Goal: Information Seeking & Learning: Check status

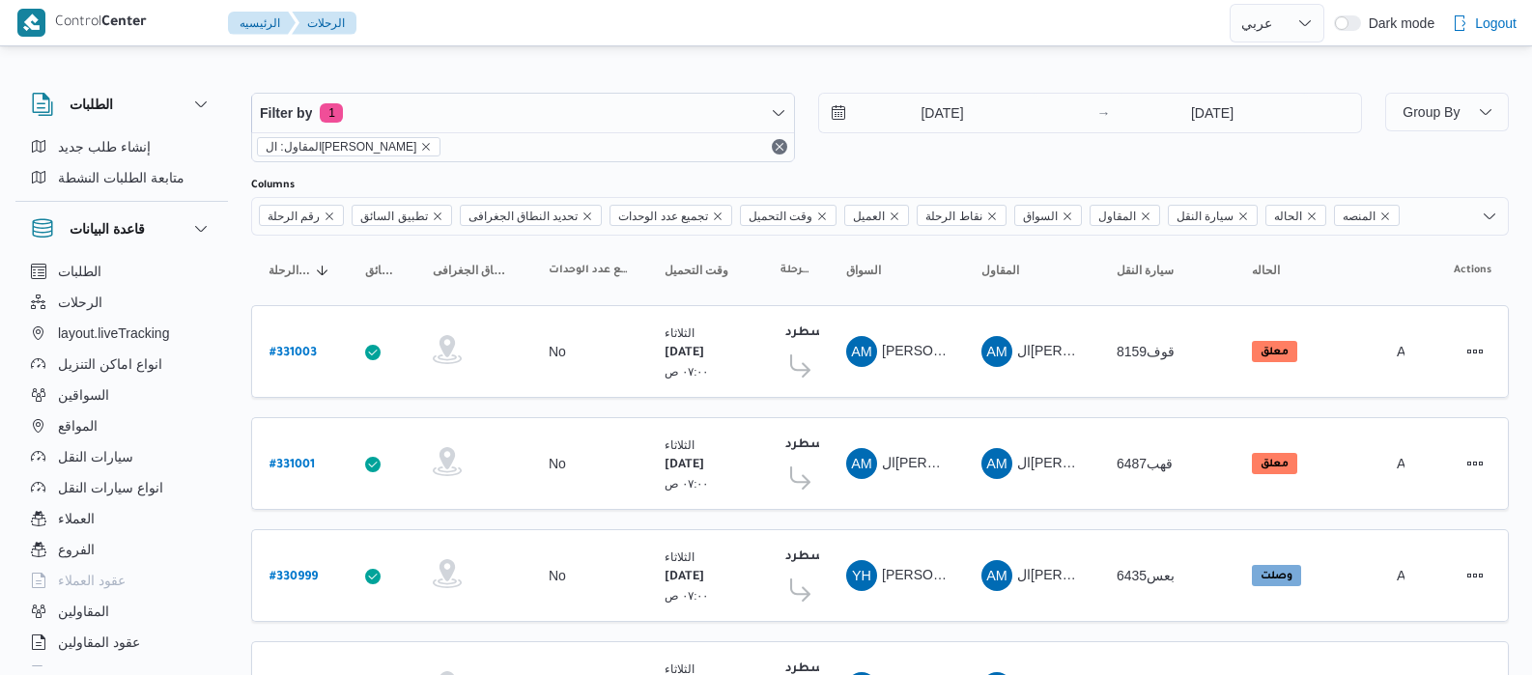
select select "ar"
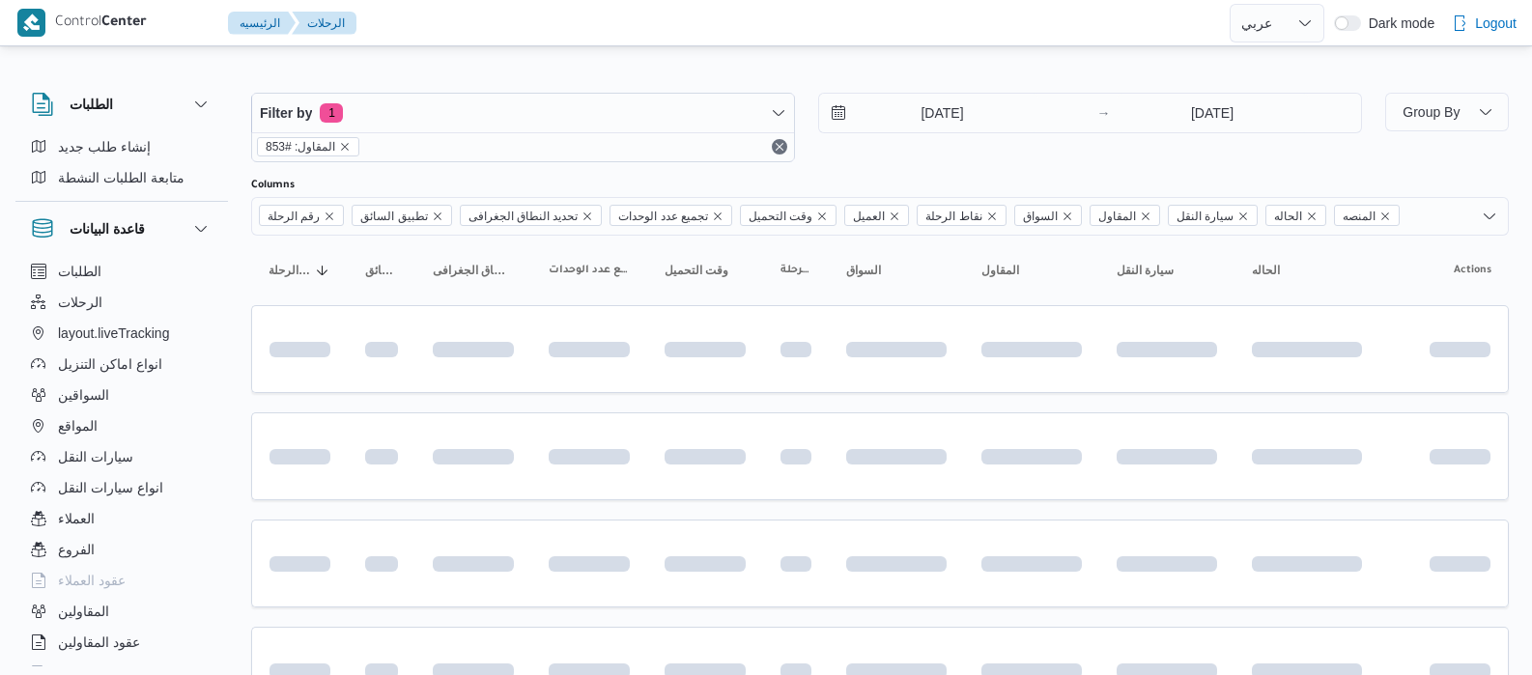
select select "ar"
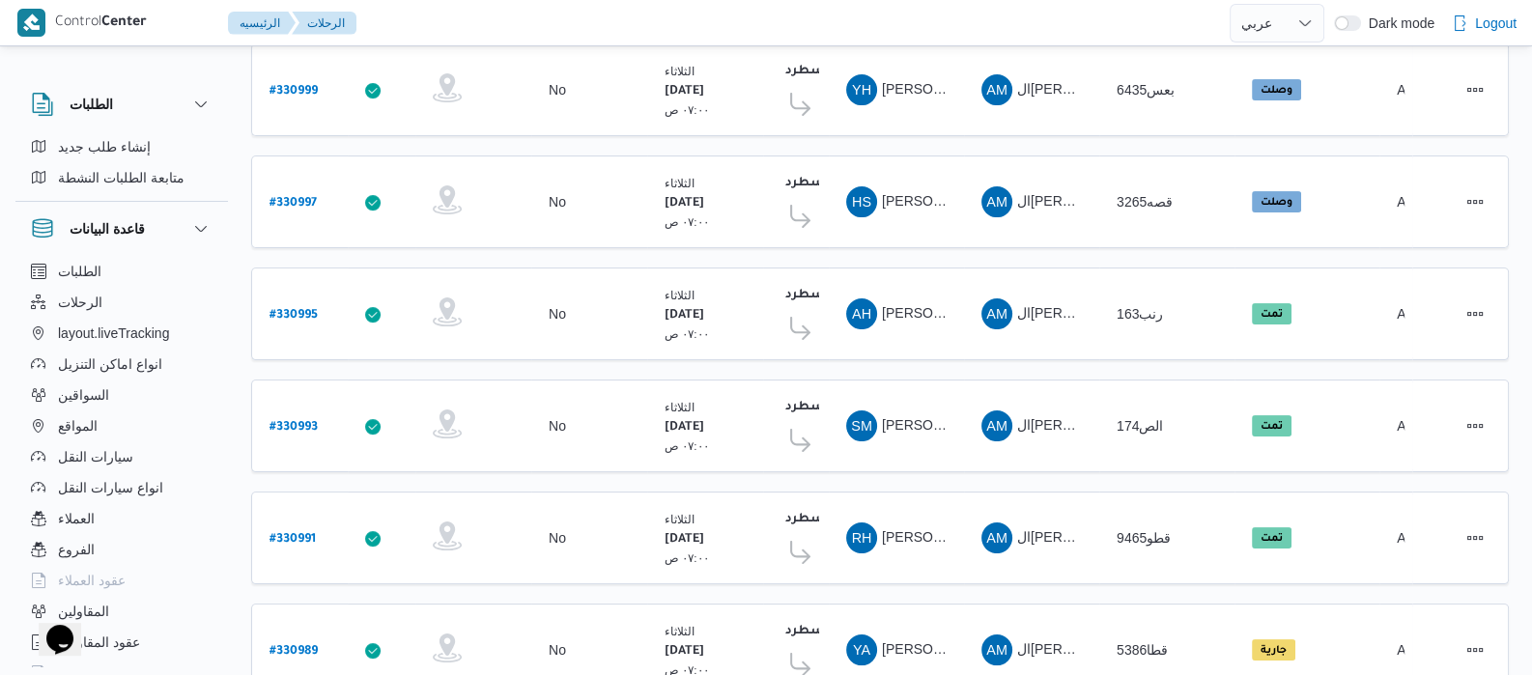
scroll to position [775, 0]
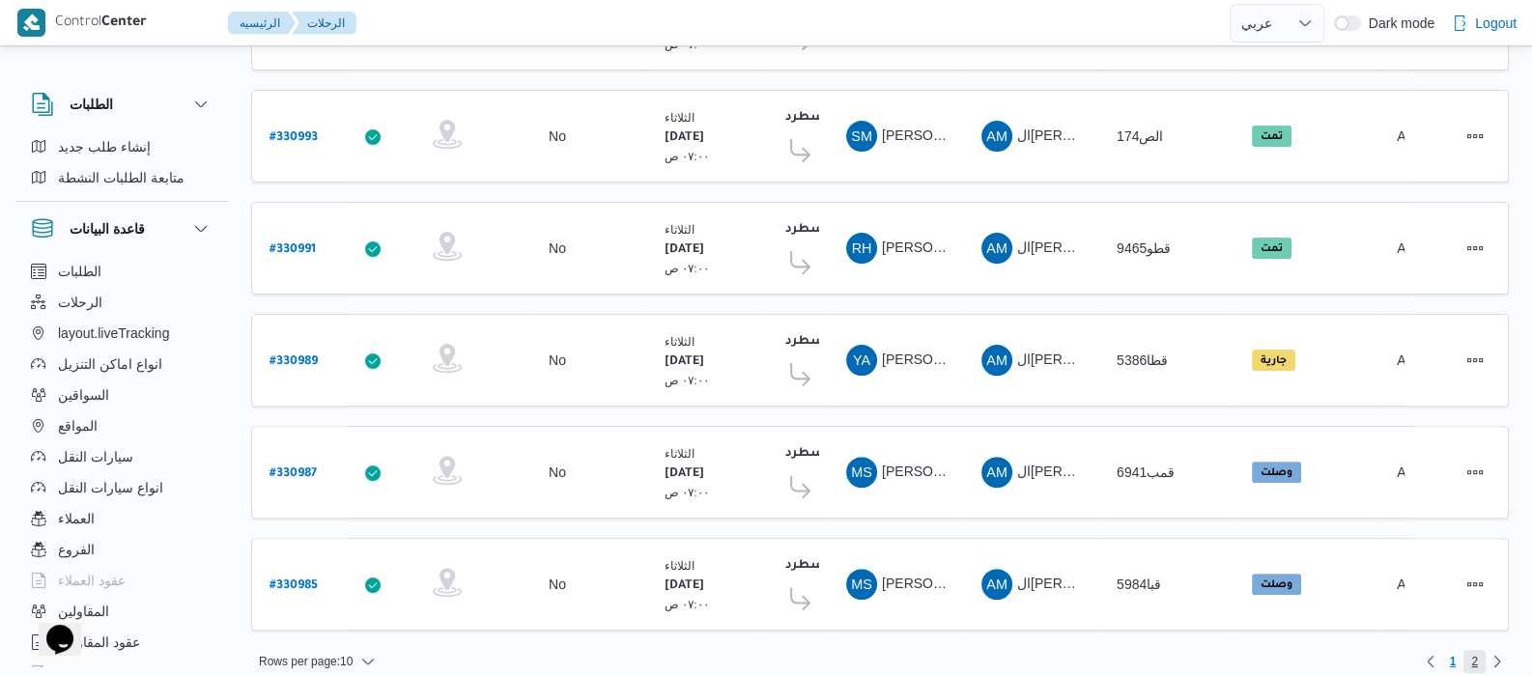
click at [1471, 650] on span "2" at bounding box center [1474, 661] width 7 height 23
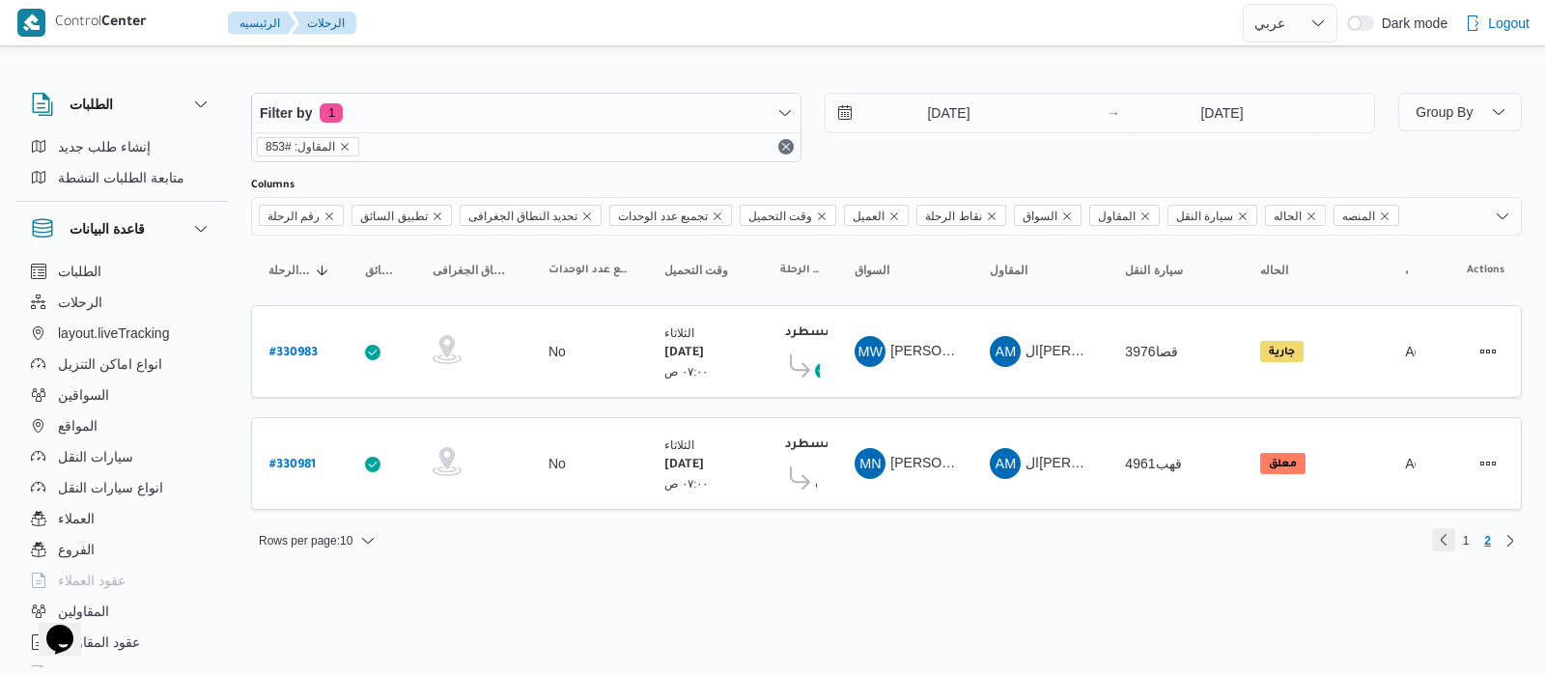
click at [1435, 531] on link "Previous page, 1" at bounding box center [1443, 539] width 23 height 23
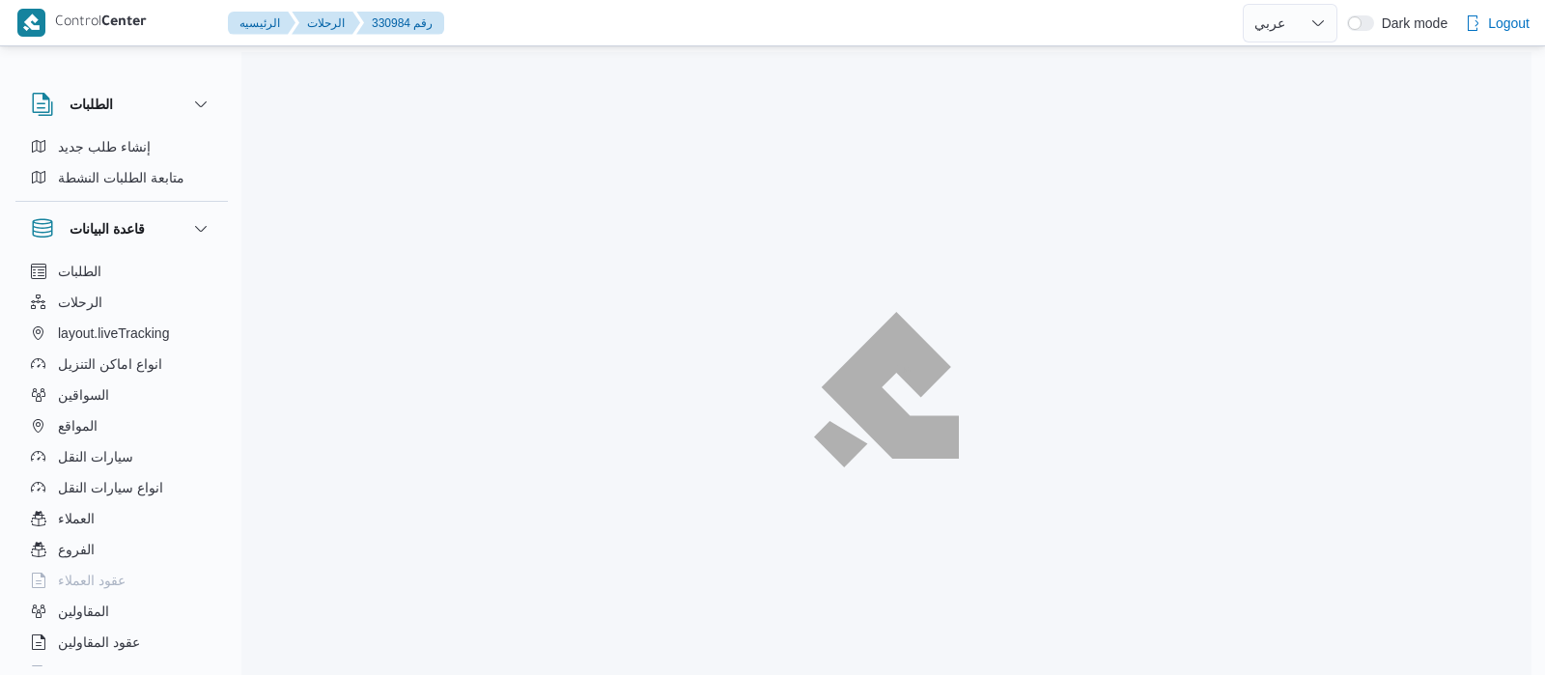
select select "ar"
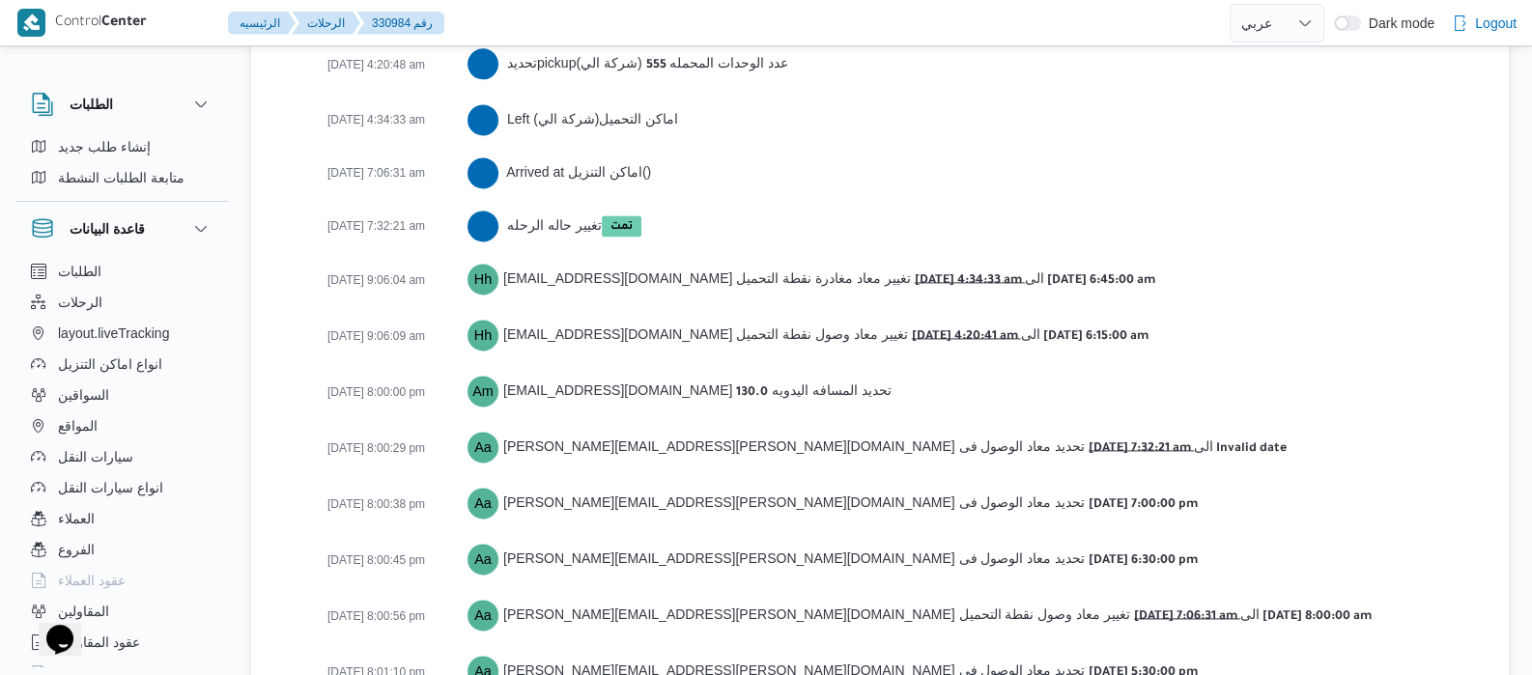
scroll to position [3392, 0]
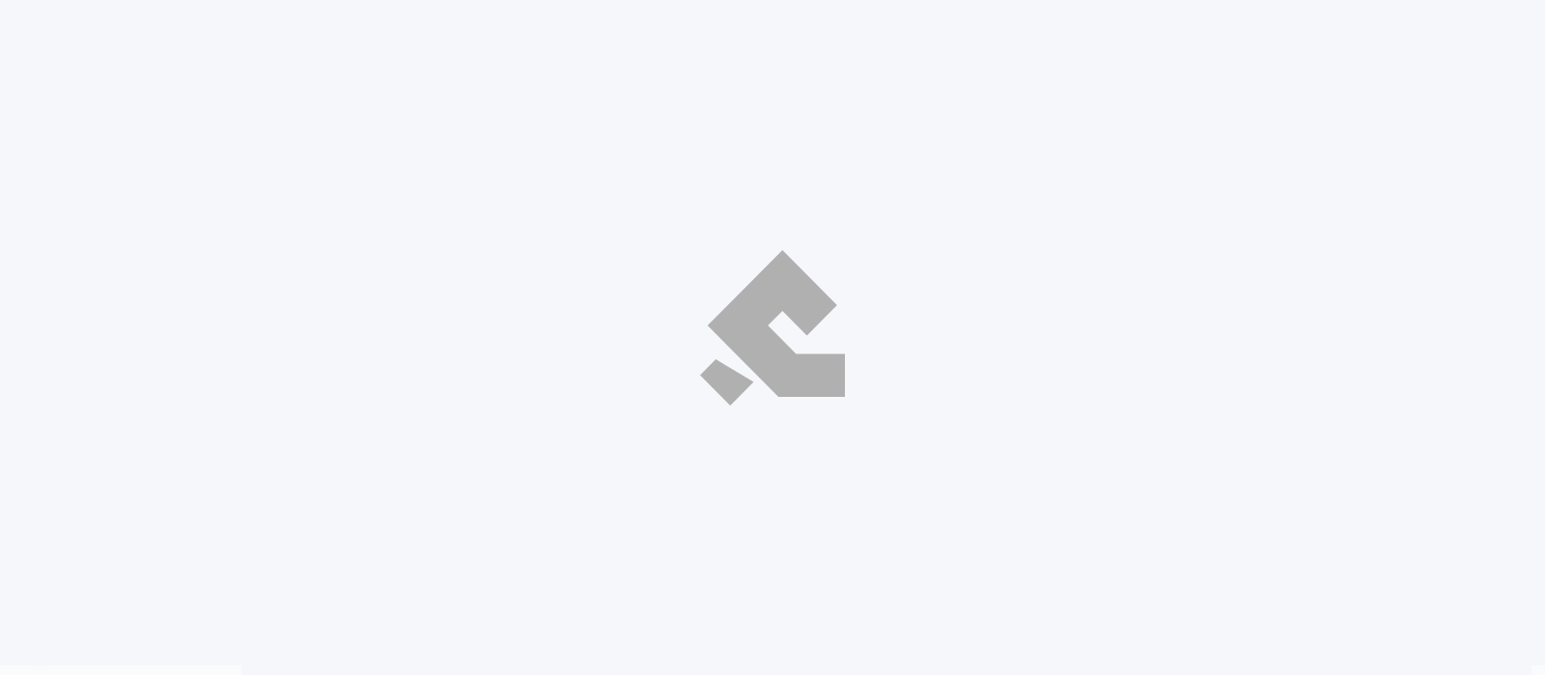
select select "ar"
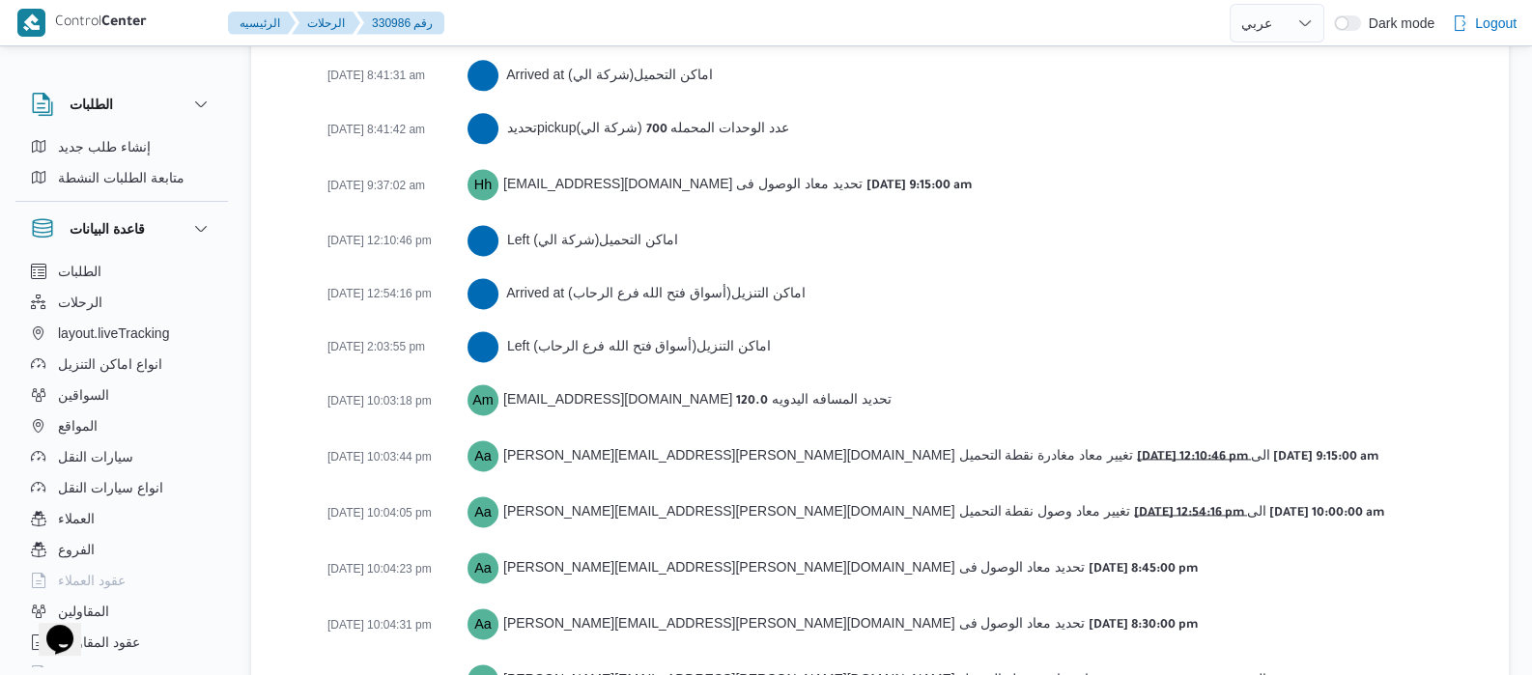
scroll to position [3360, 0]
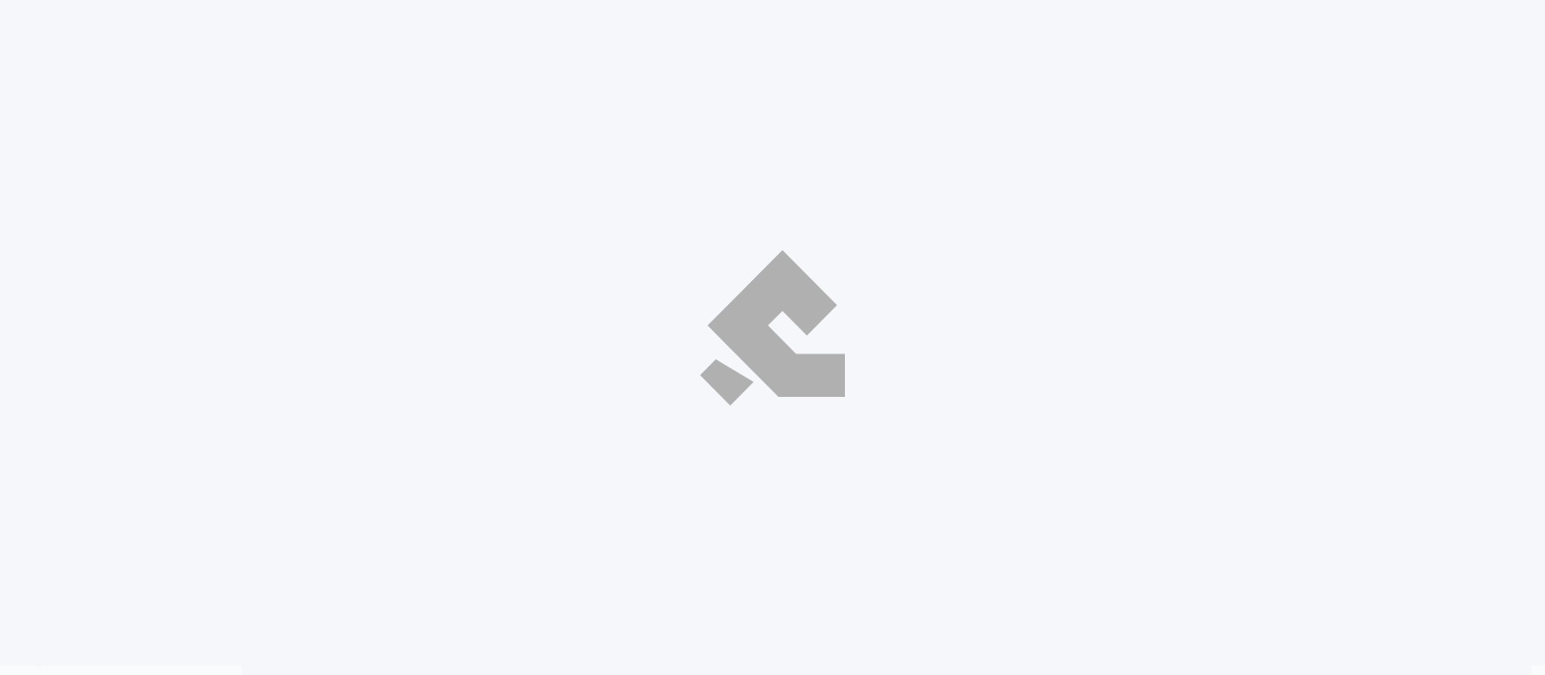
select select "ar"
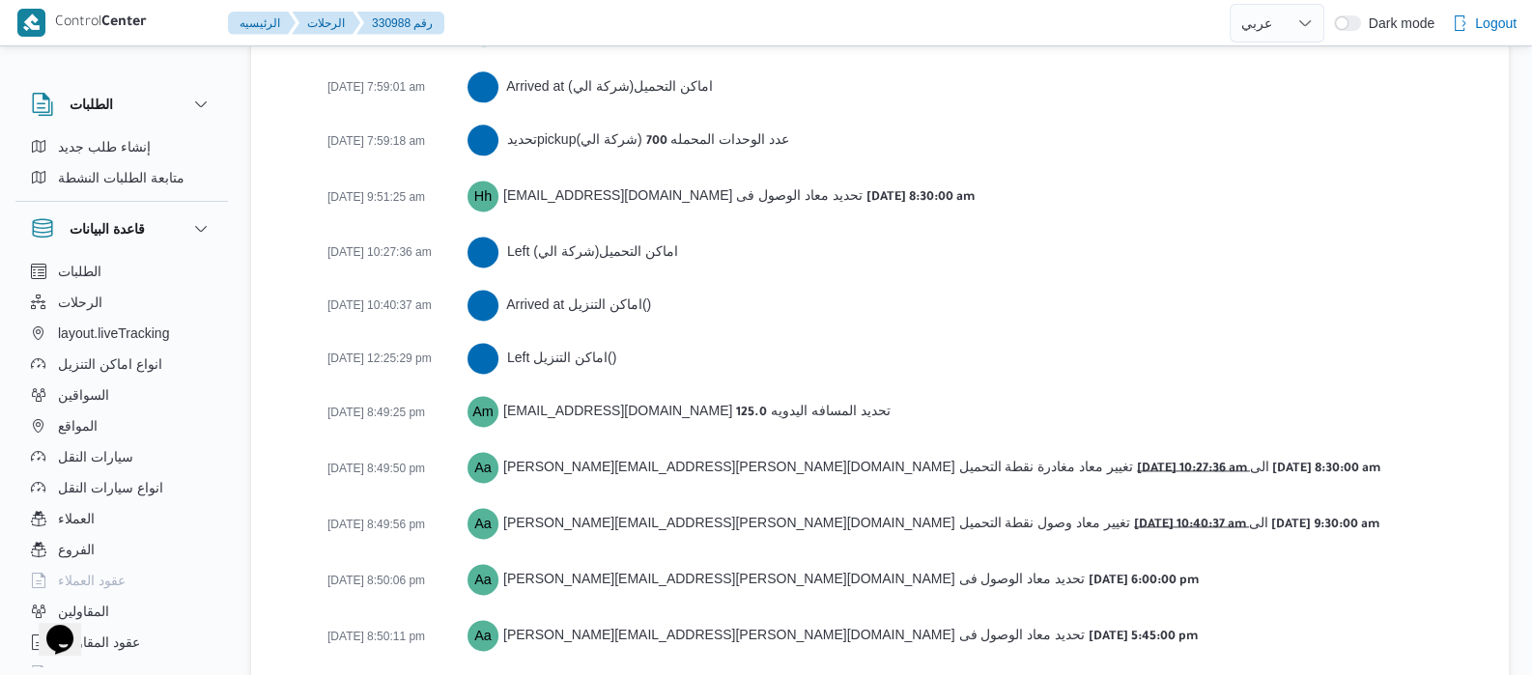
scroll to position [3360, 0]
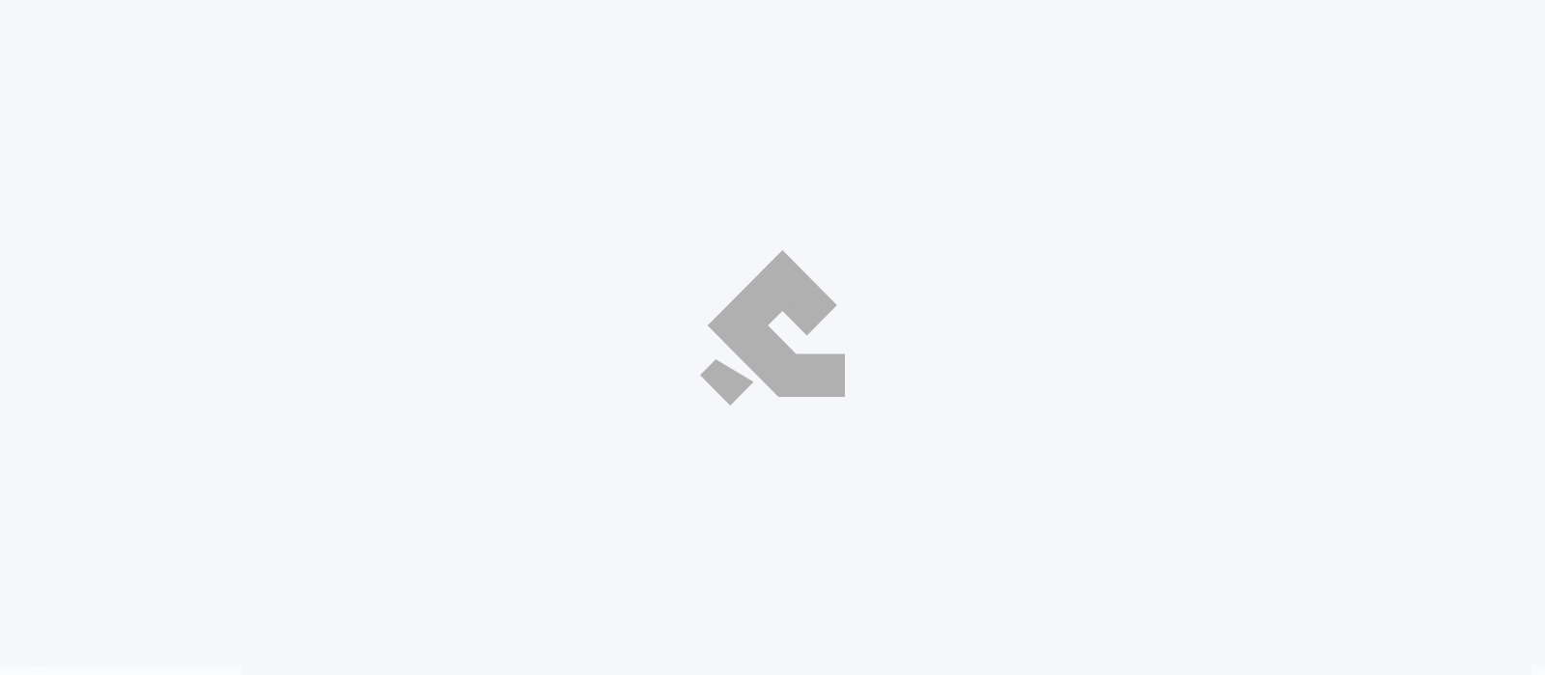
select select "ar"
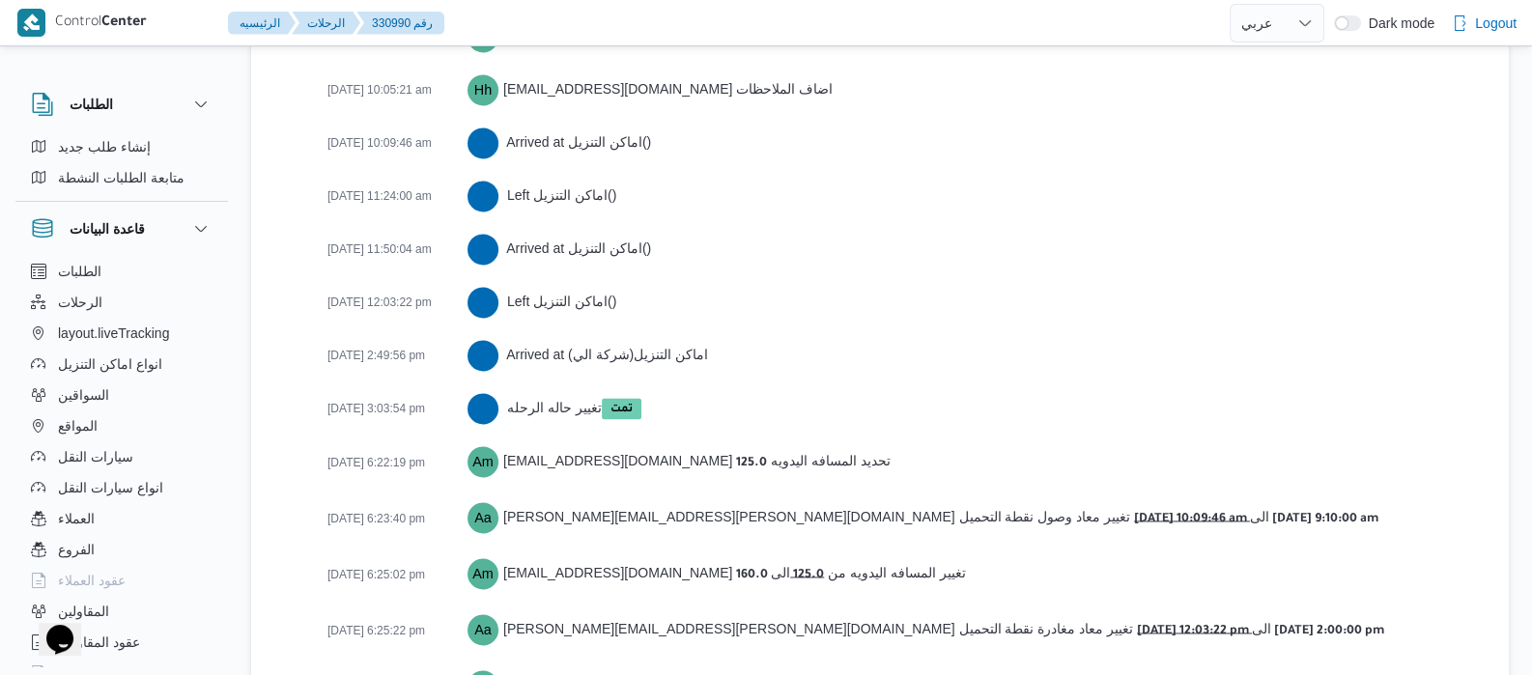
scroll to position [3568, 0]
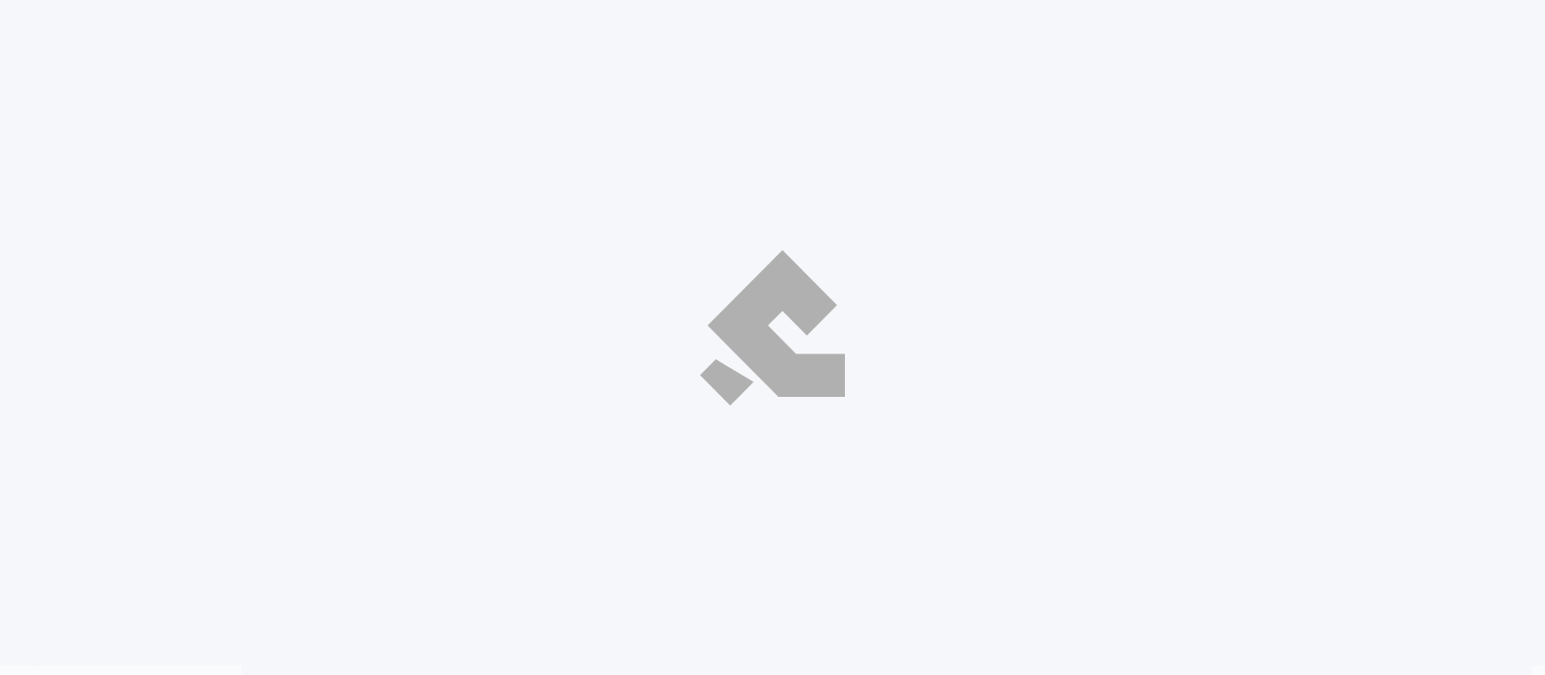
select select "ar"
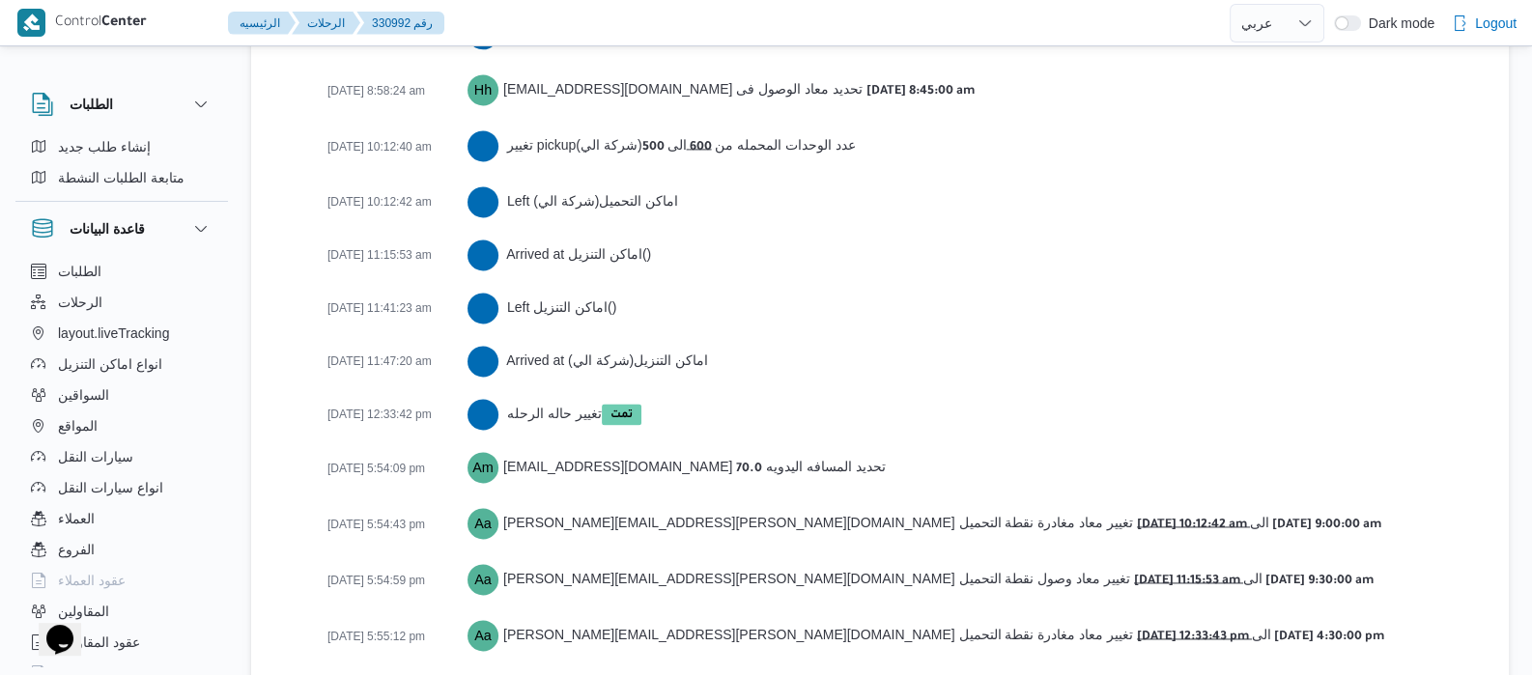
scroll to position [3467, 0]
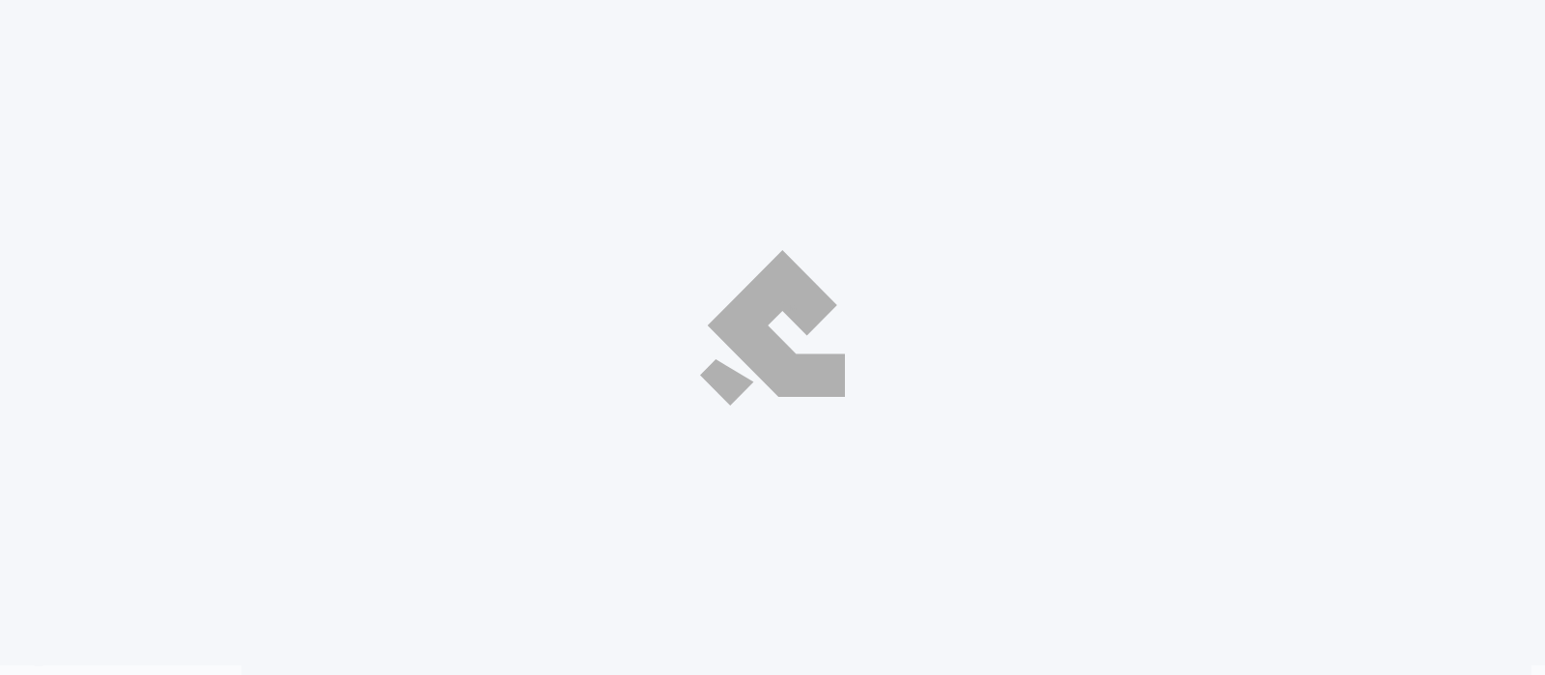
select select "ar"
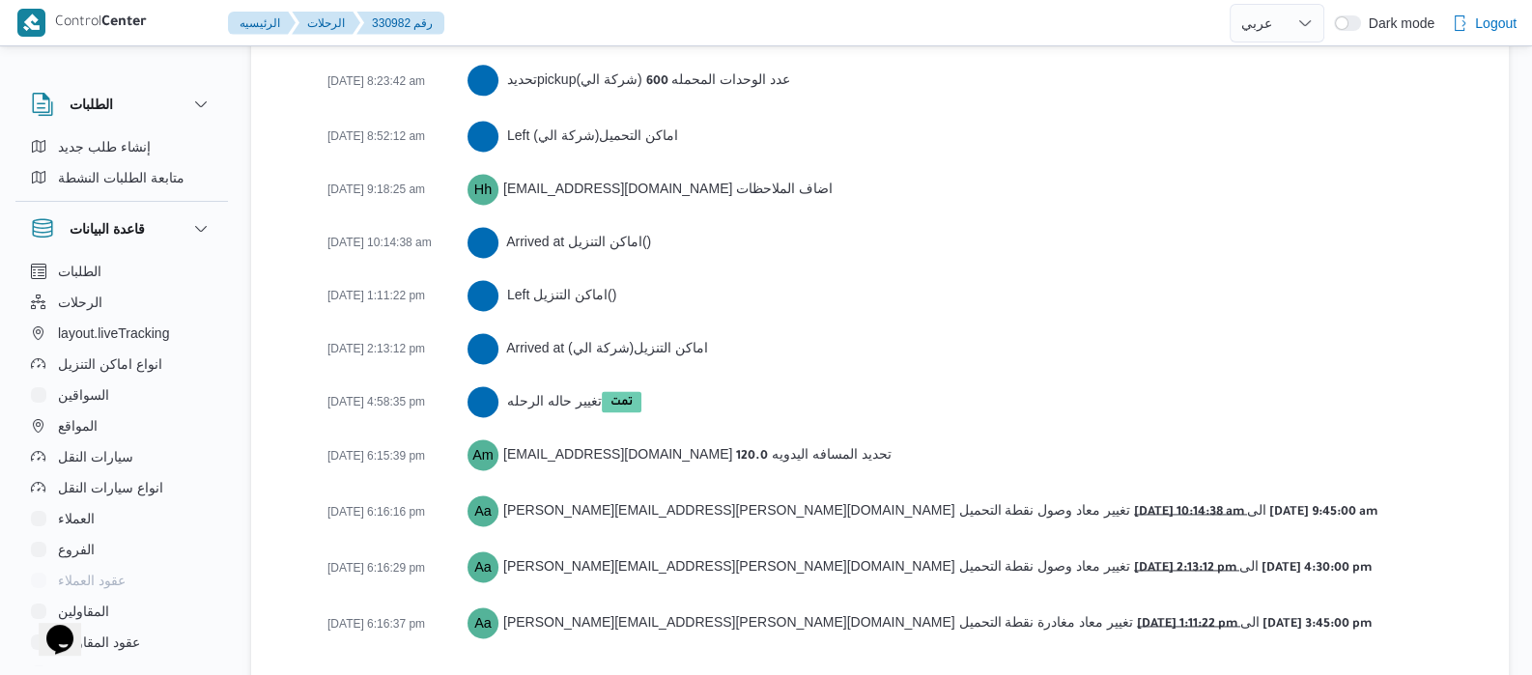
scroll to position [3336, 0]
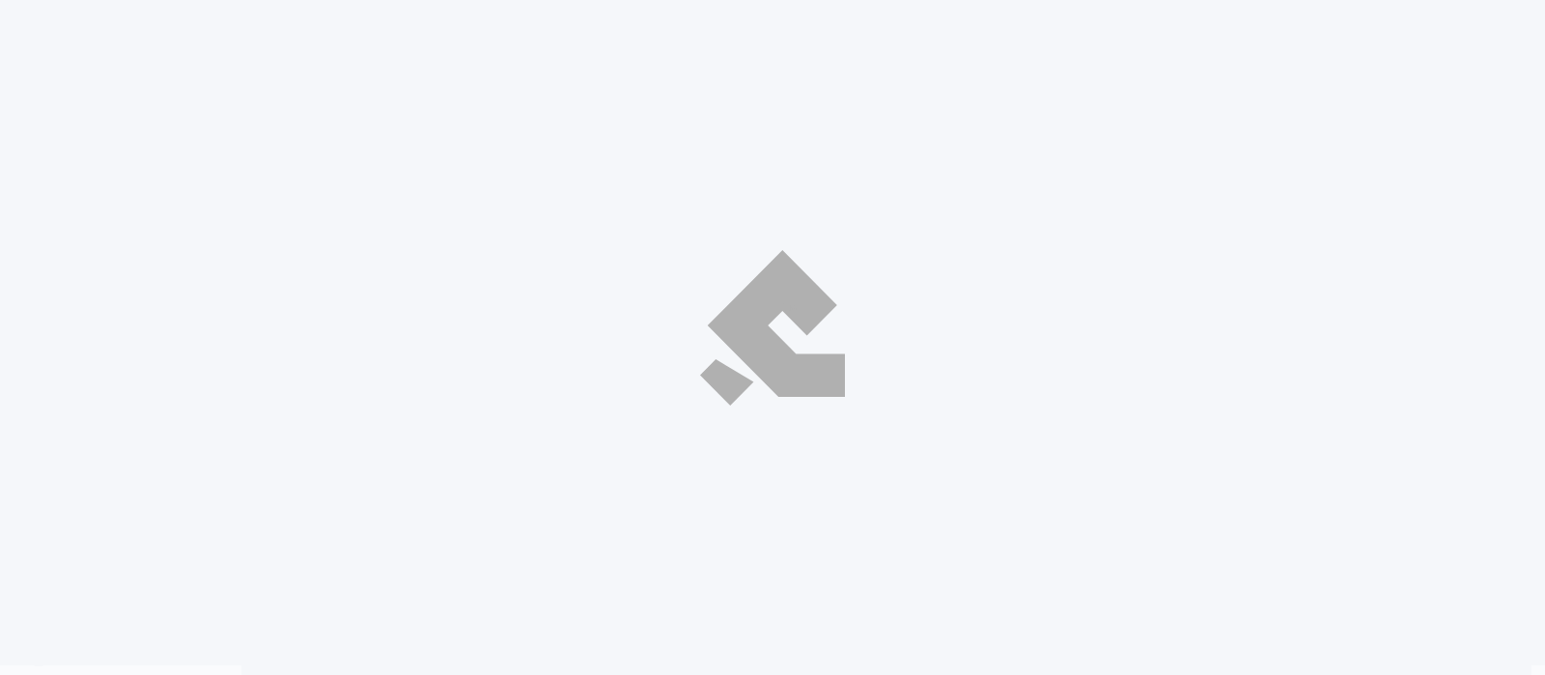
select select "ar"
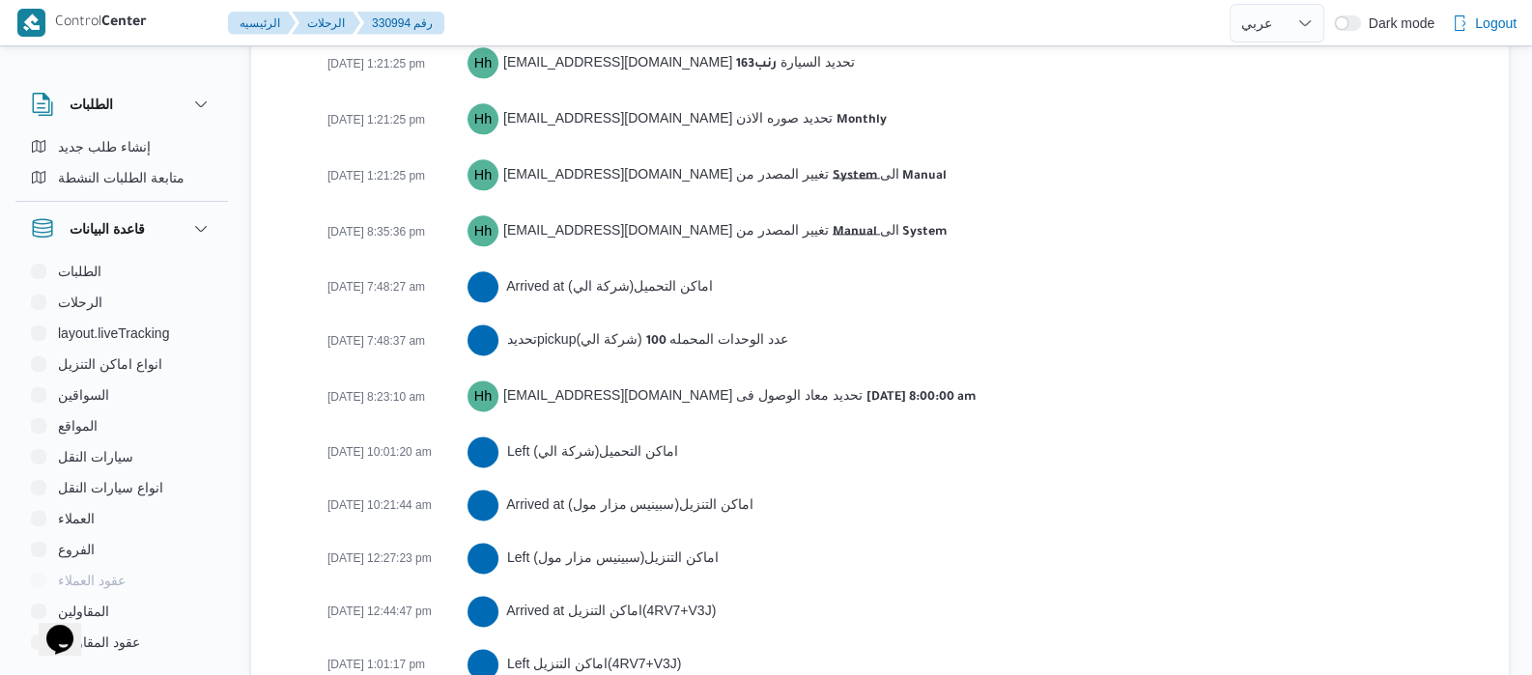
scroll to position [3601, 0]
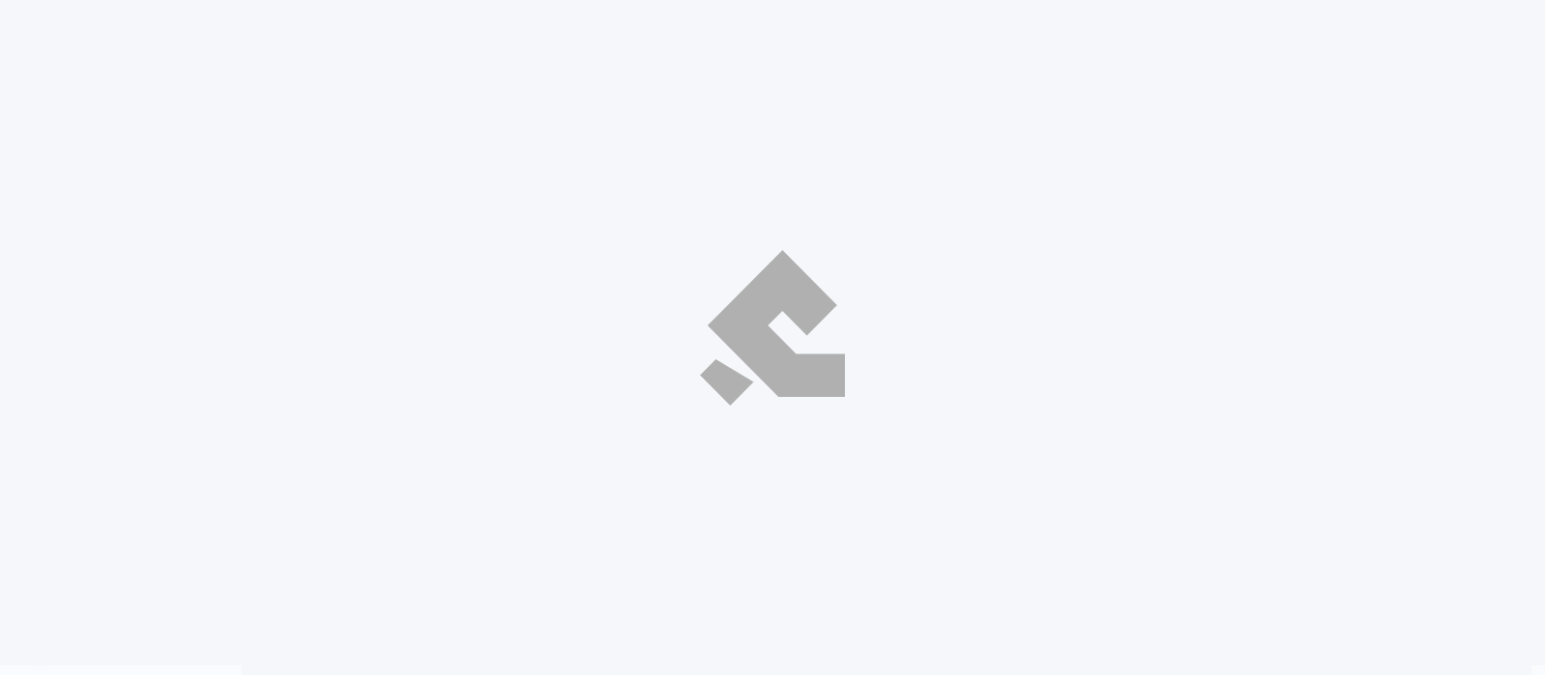
select select "ar"
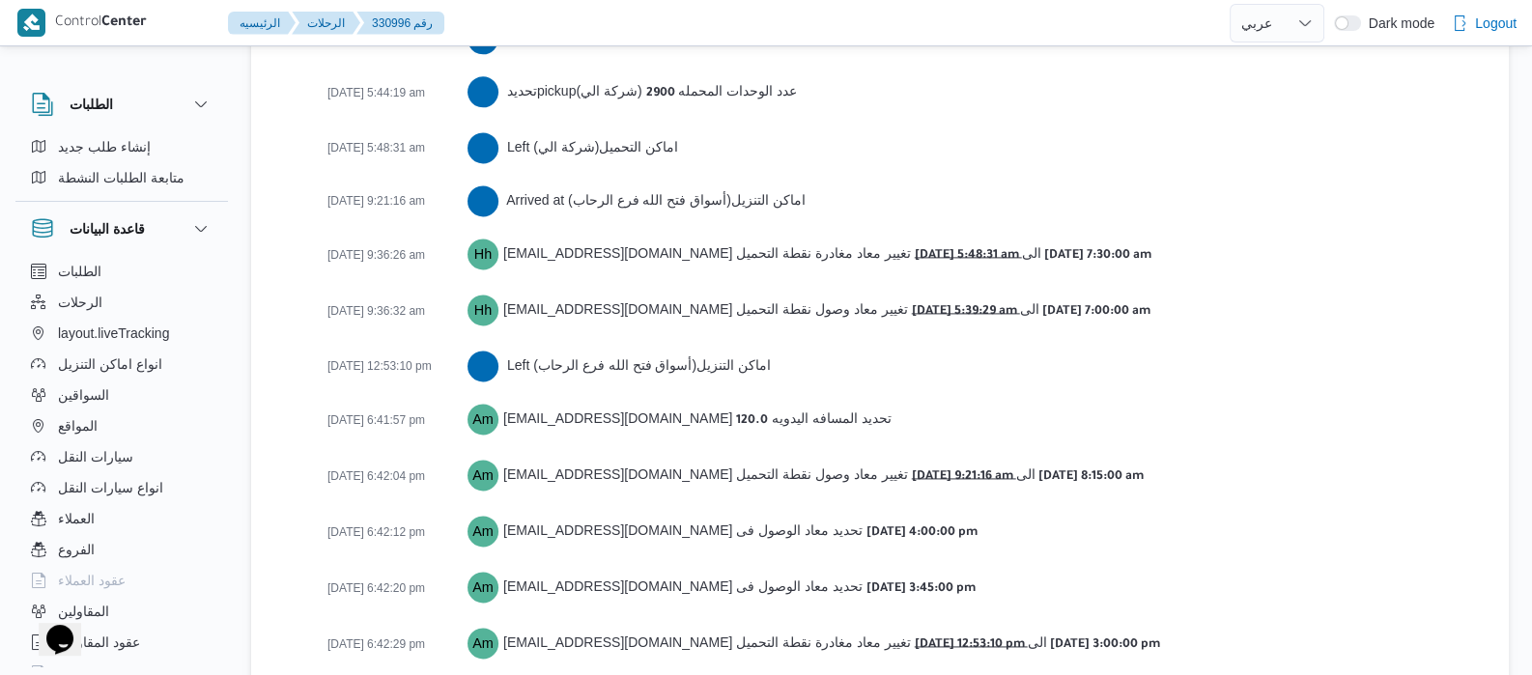
scroll to position [3391, 0]
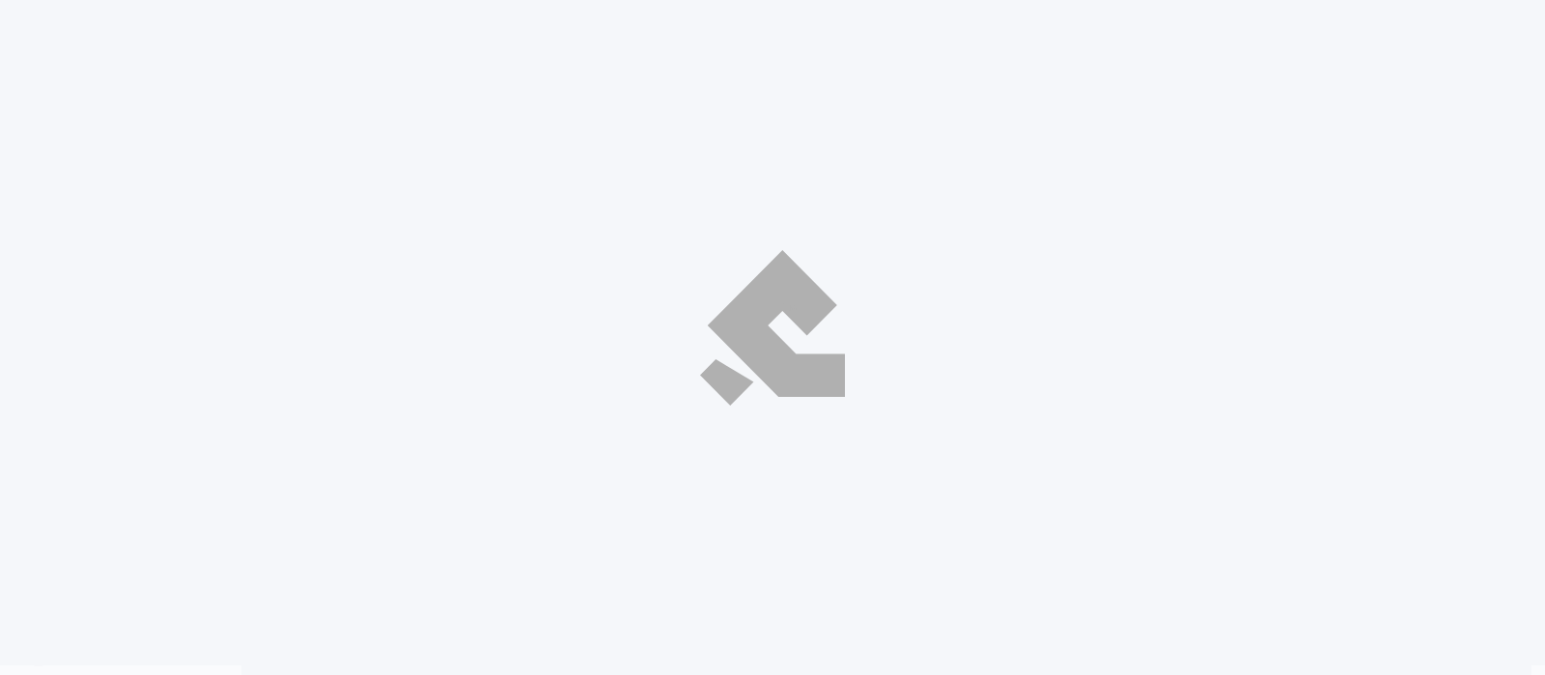
select select "ar"
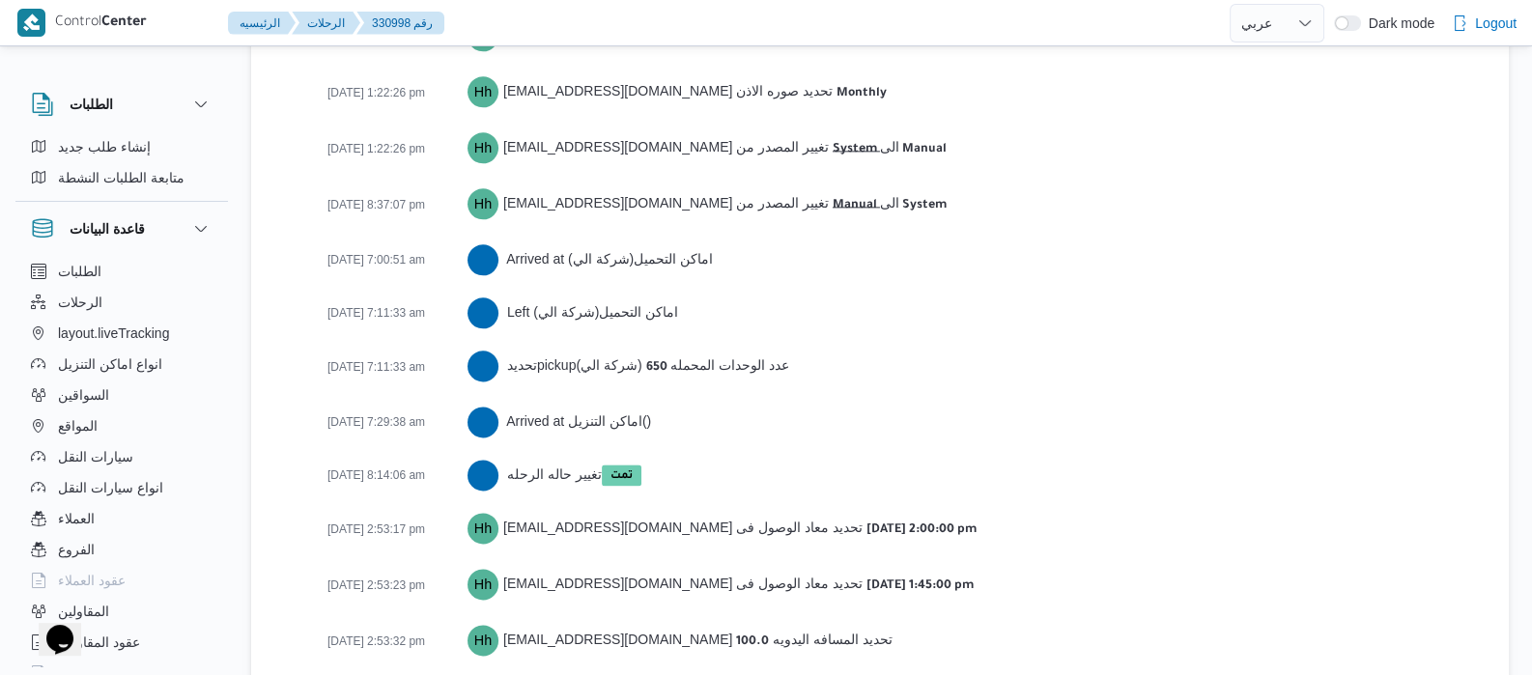
scroll to position [3122, 0]
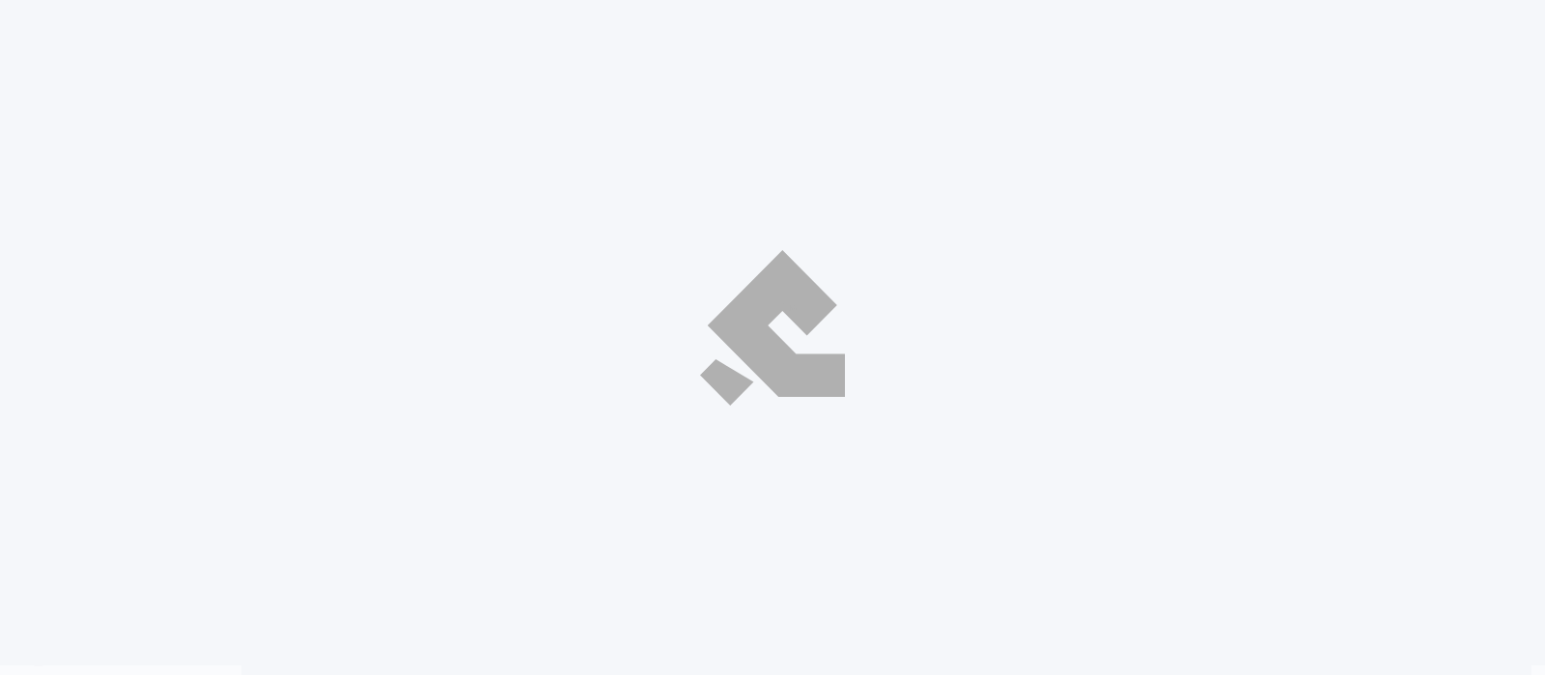
select select "ar"
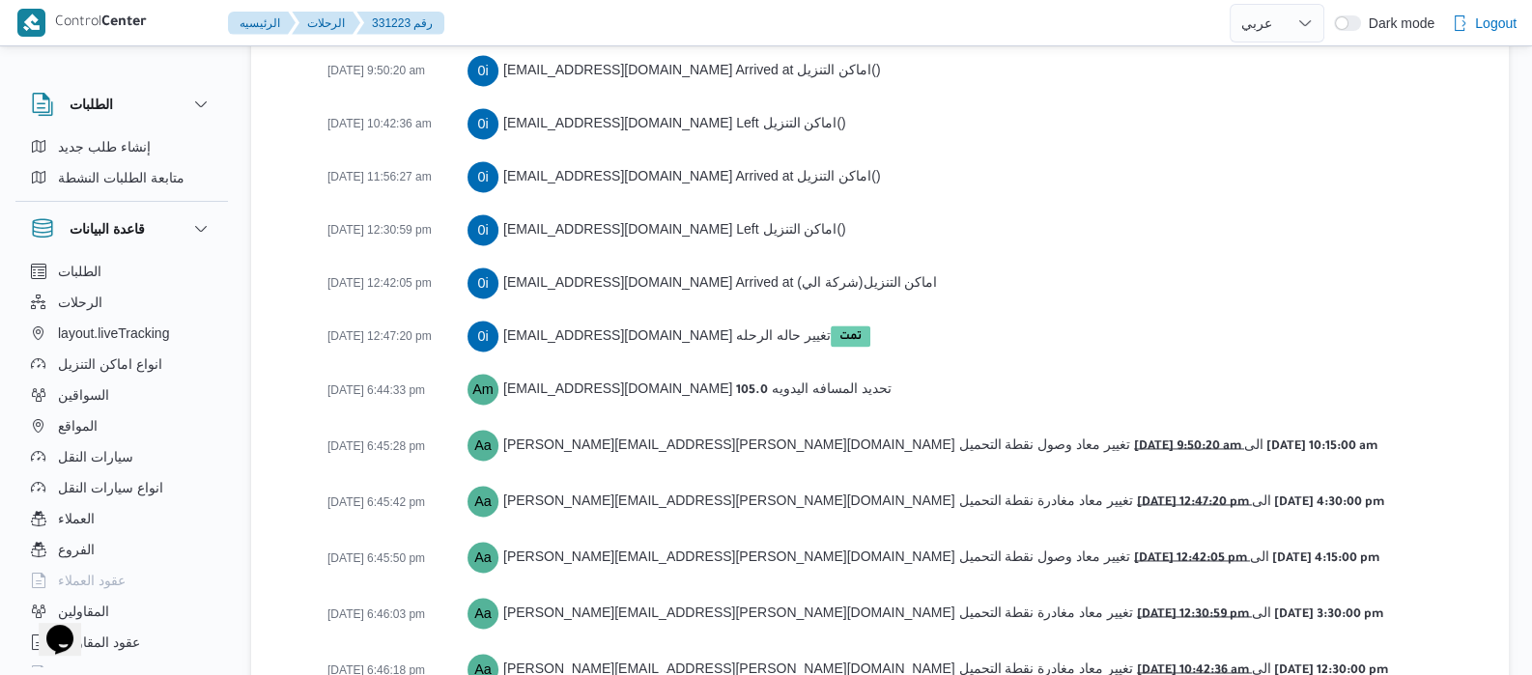
scroll to position [3655, 0]
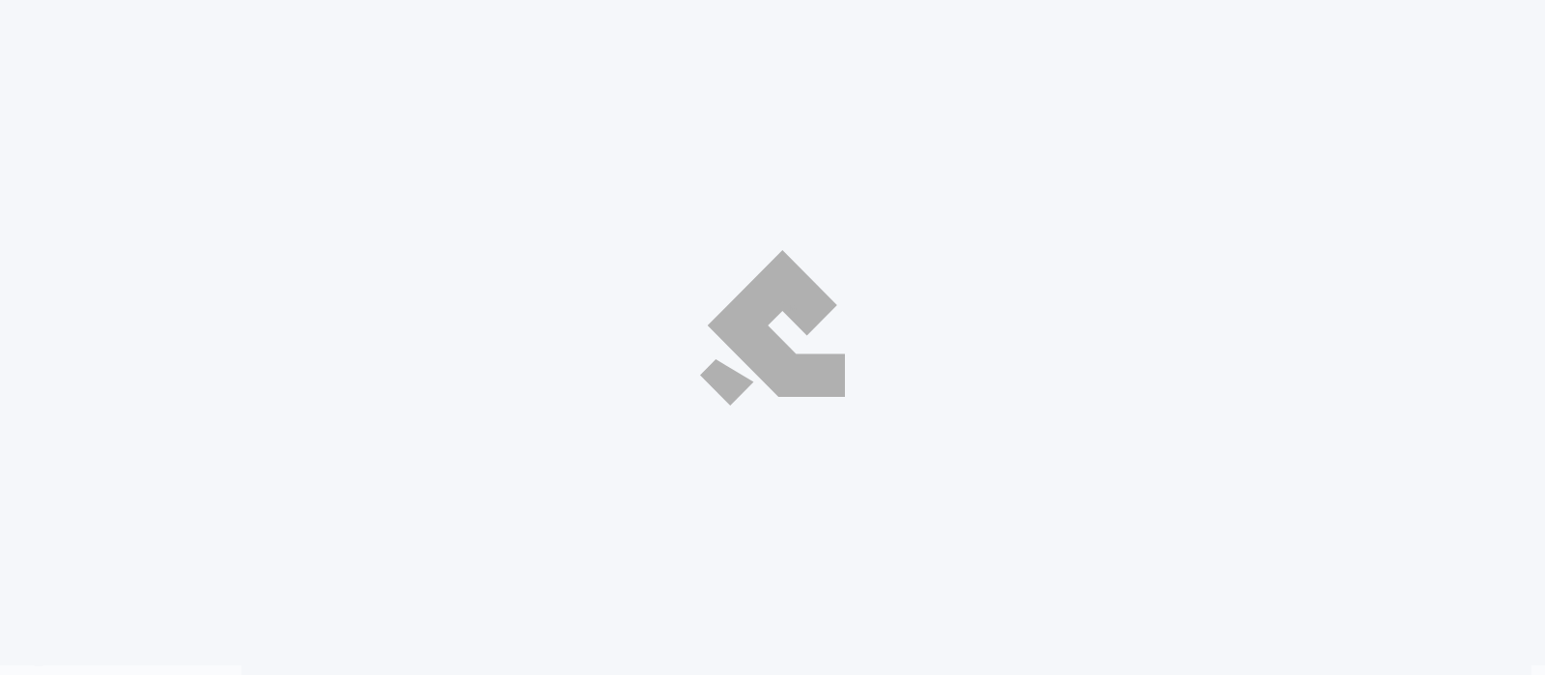
select select "ar"
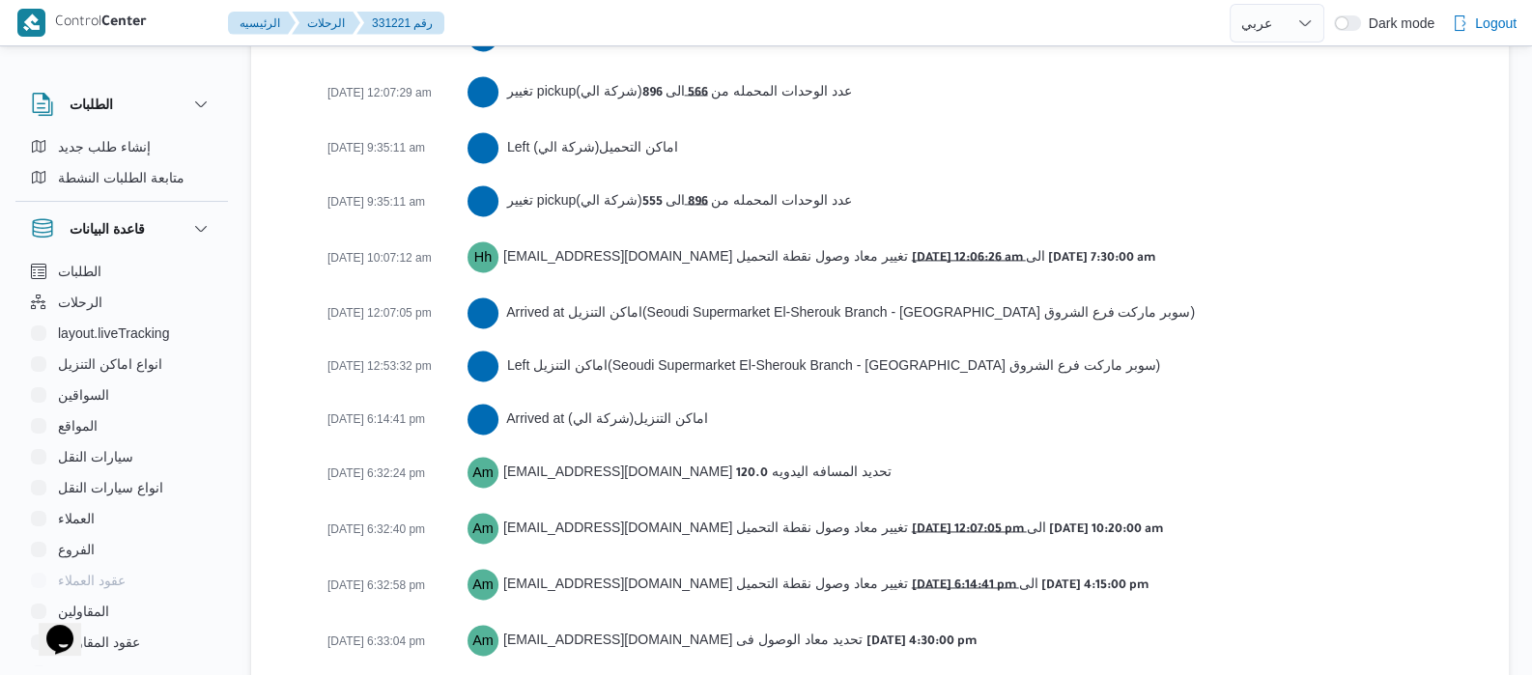
scroll to position [3500, 0]
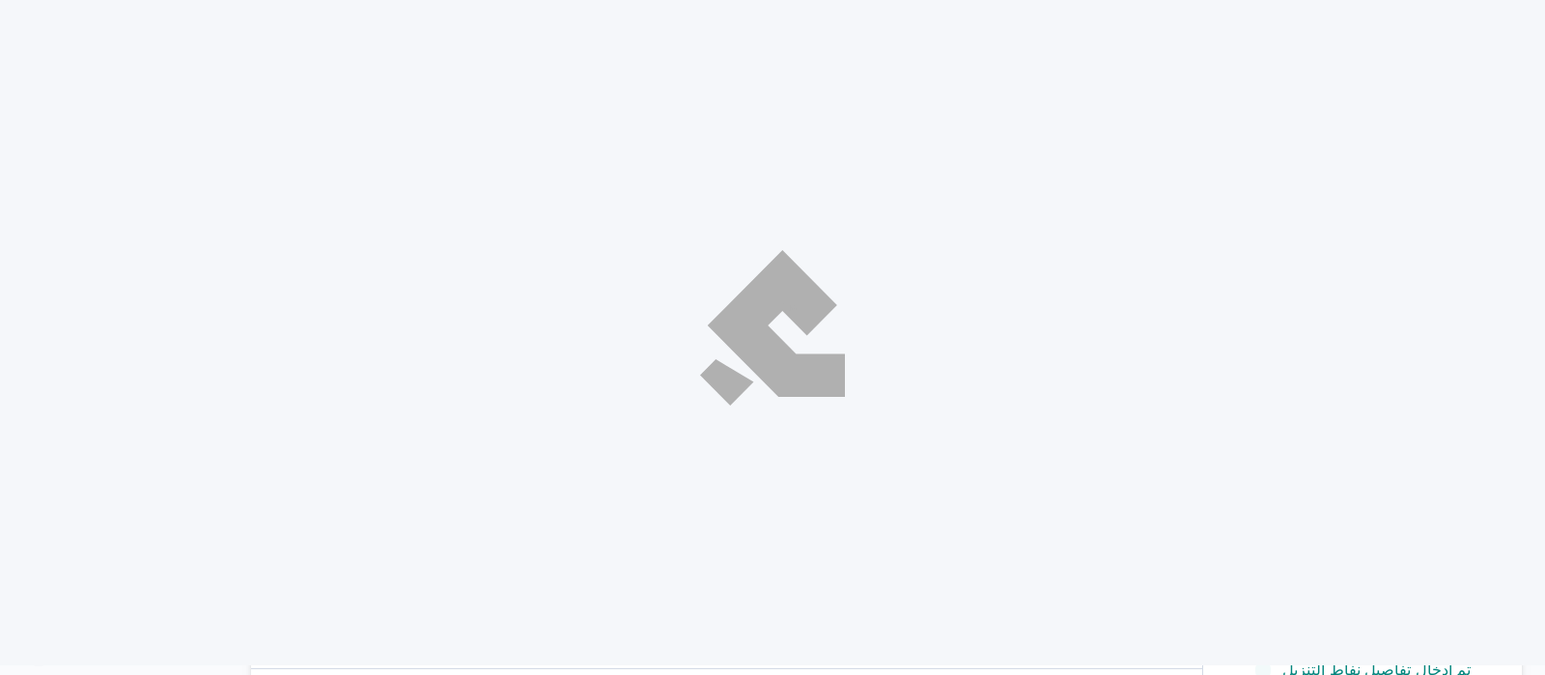
select select "ar"
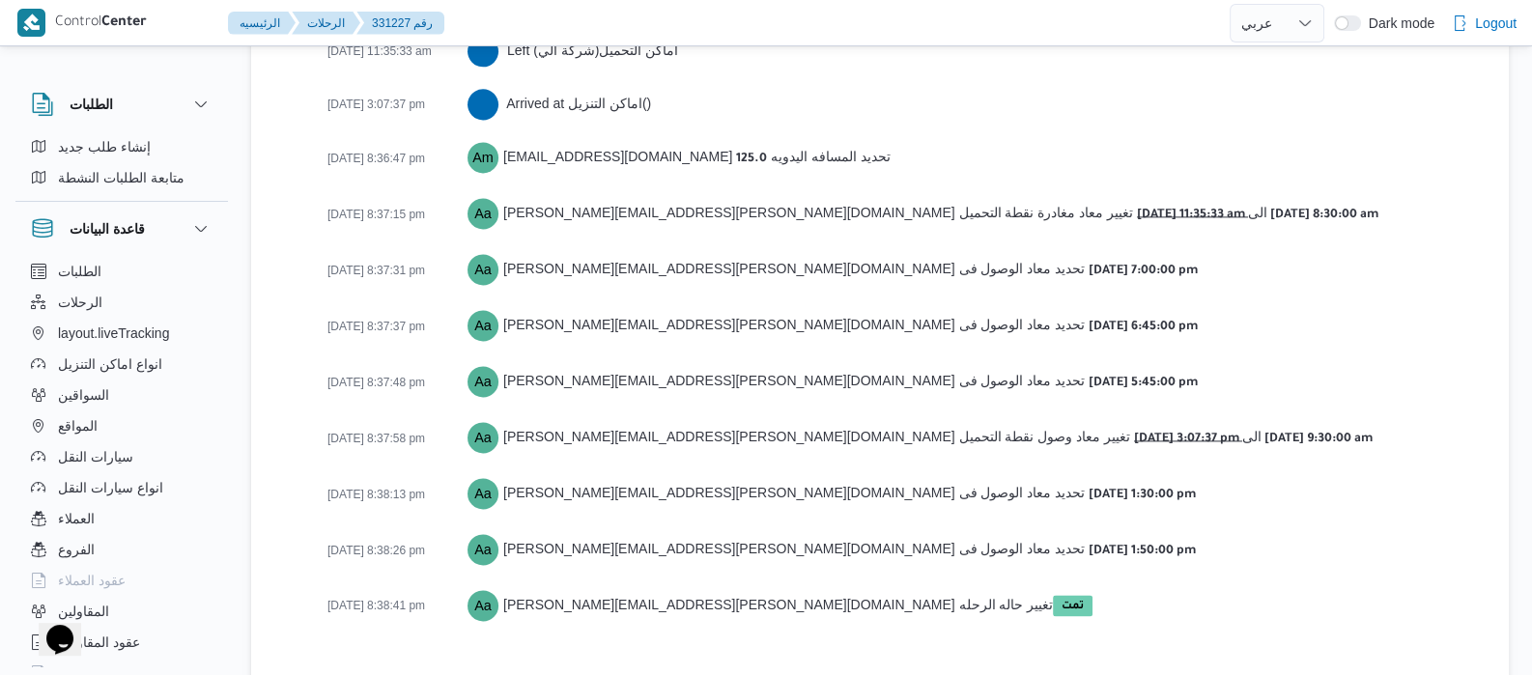
scroll to position [3338, 0]
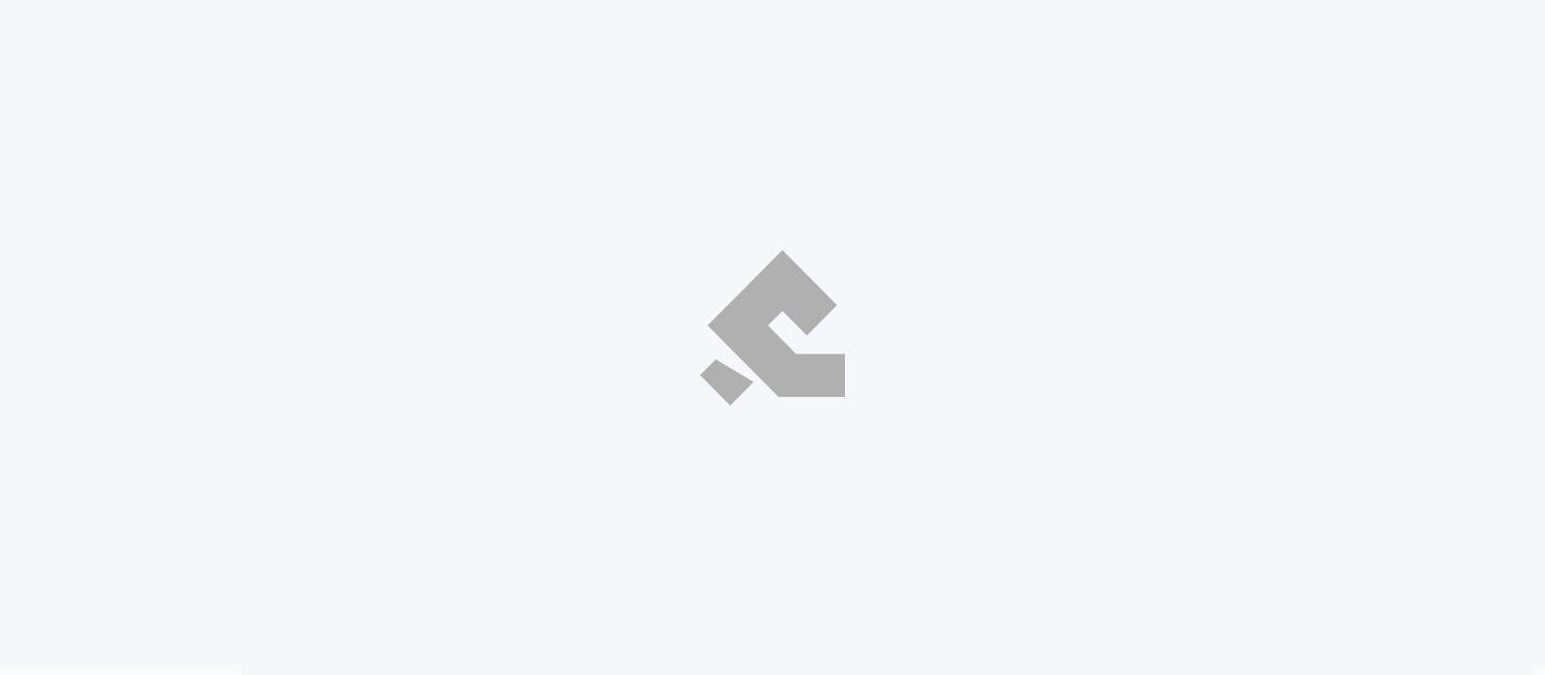
select select "ar"
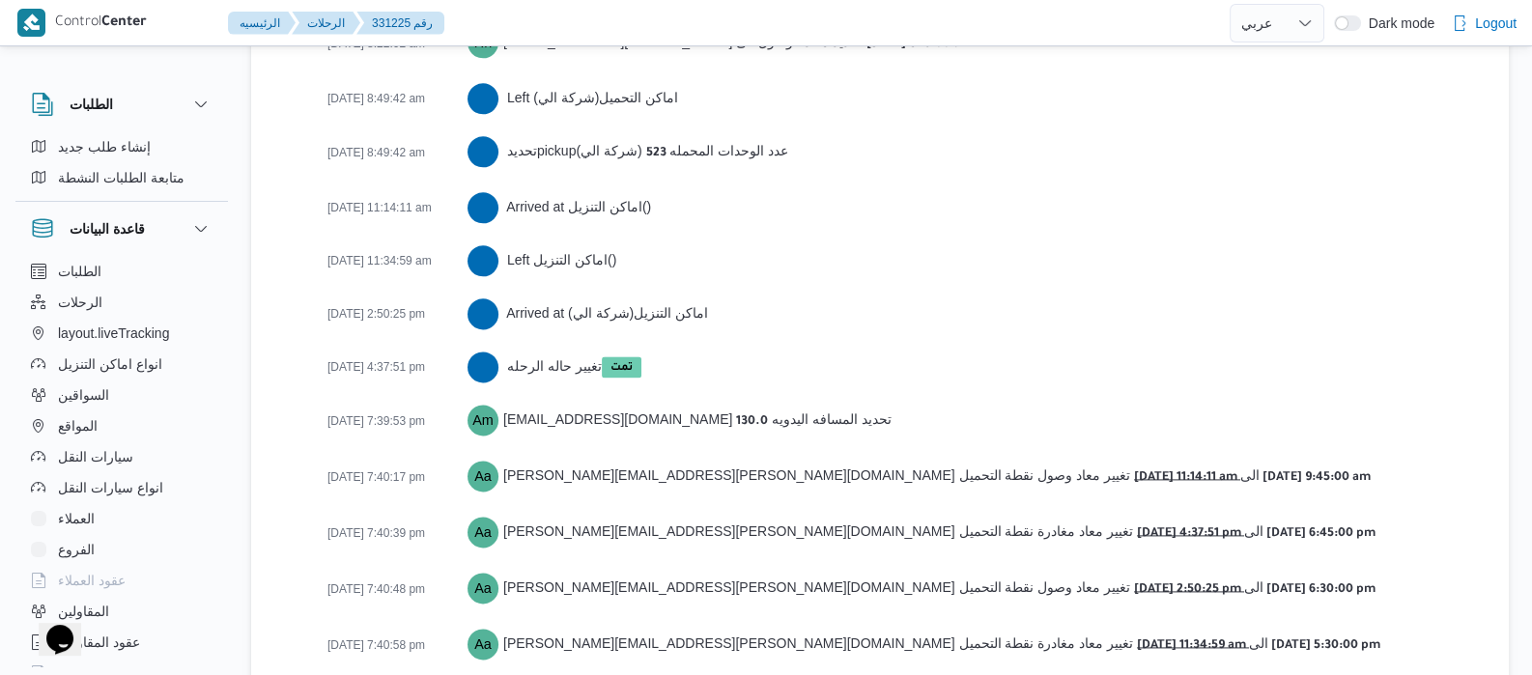
scroll to position [3230, 0]
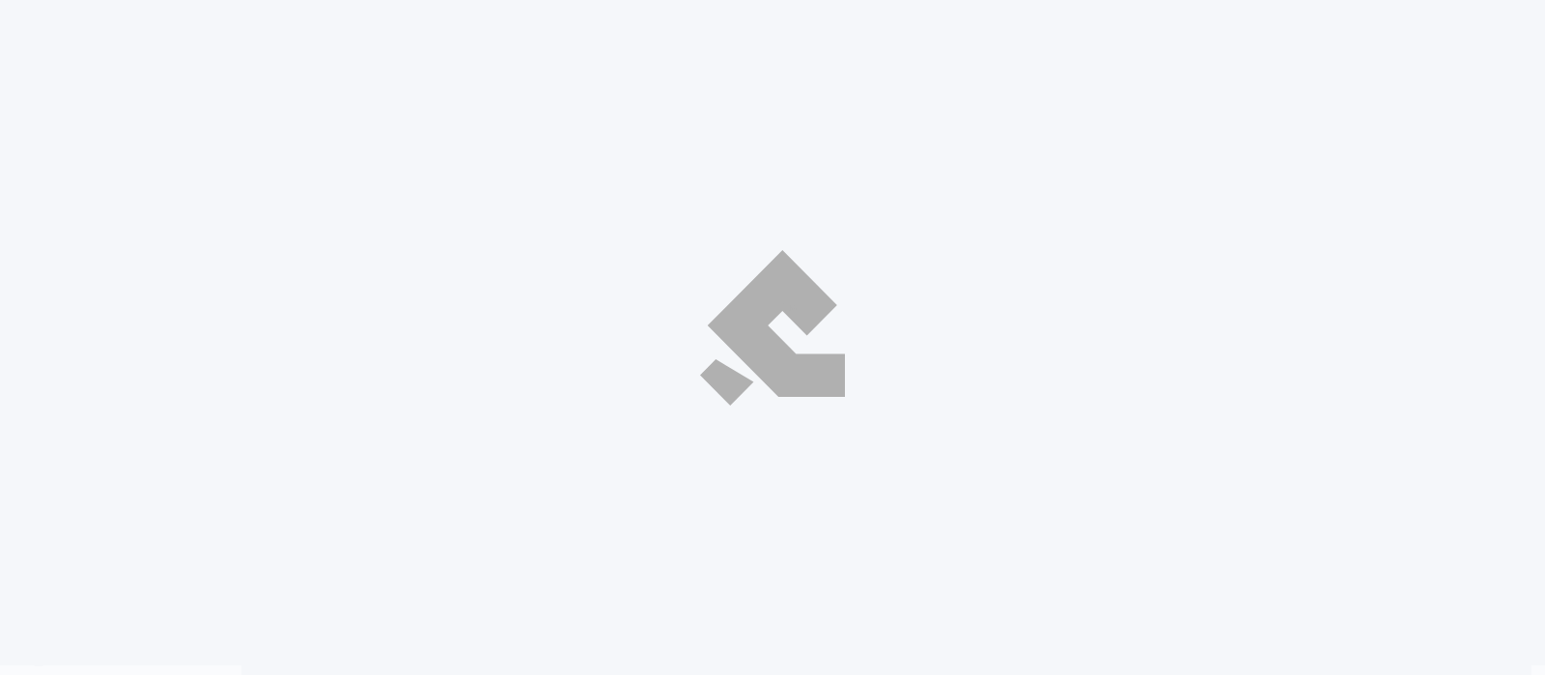
select select "ar"
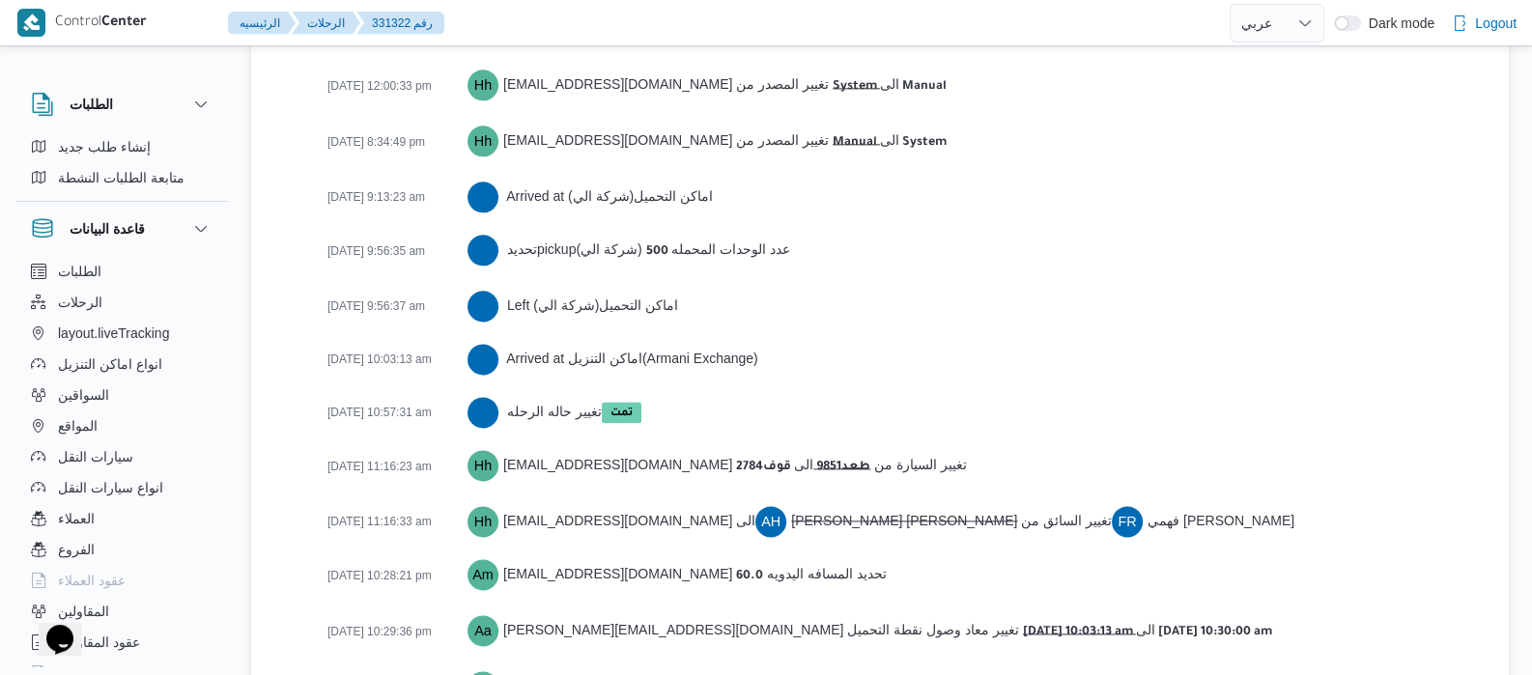
scroll to position [3337, 0]
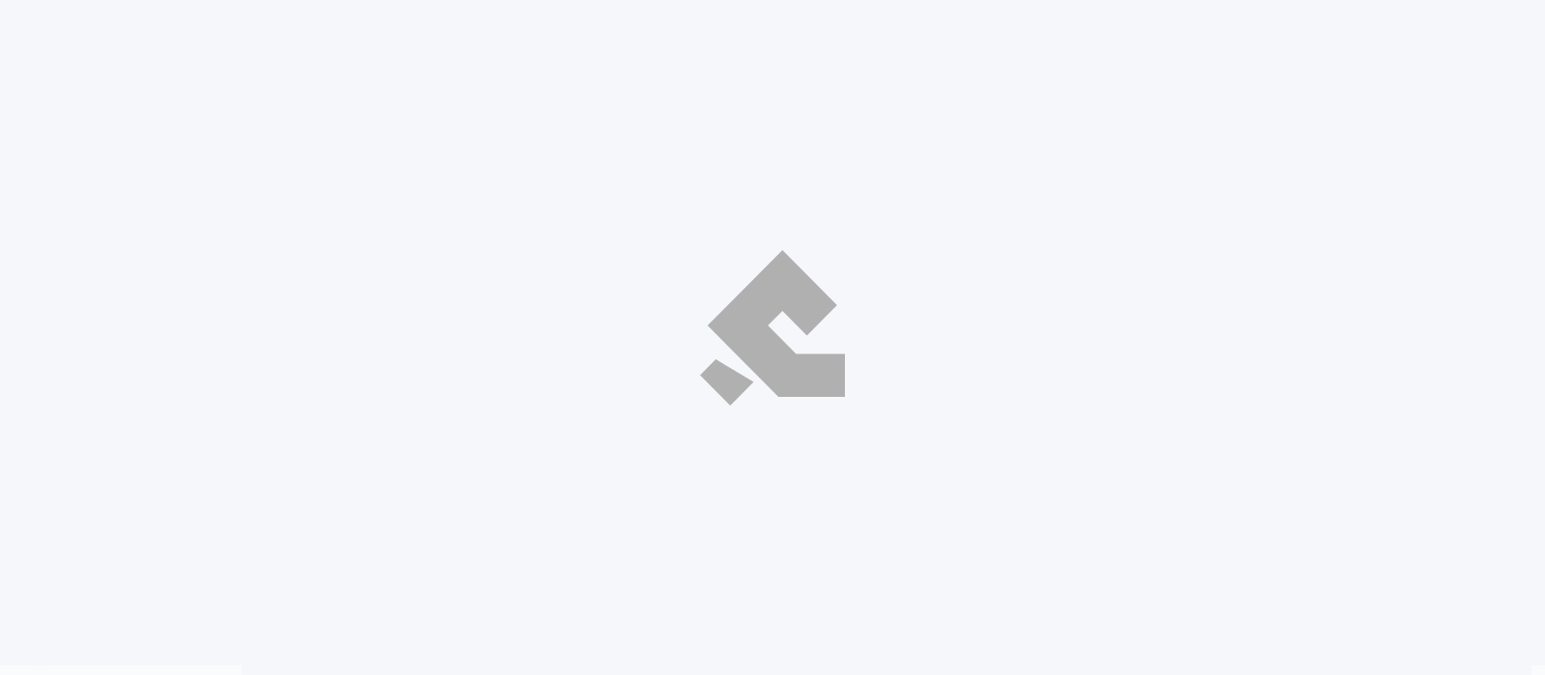
select select "ar"
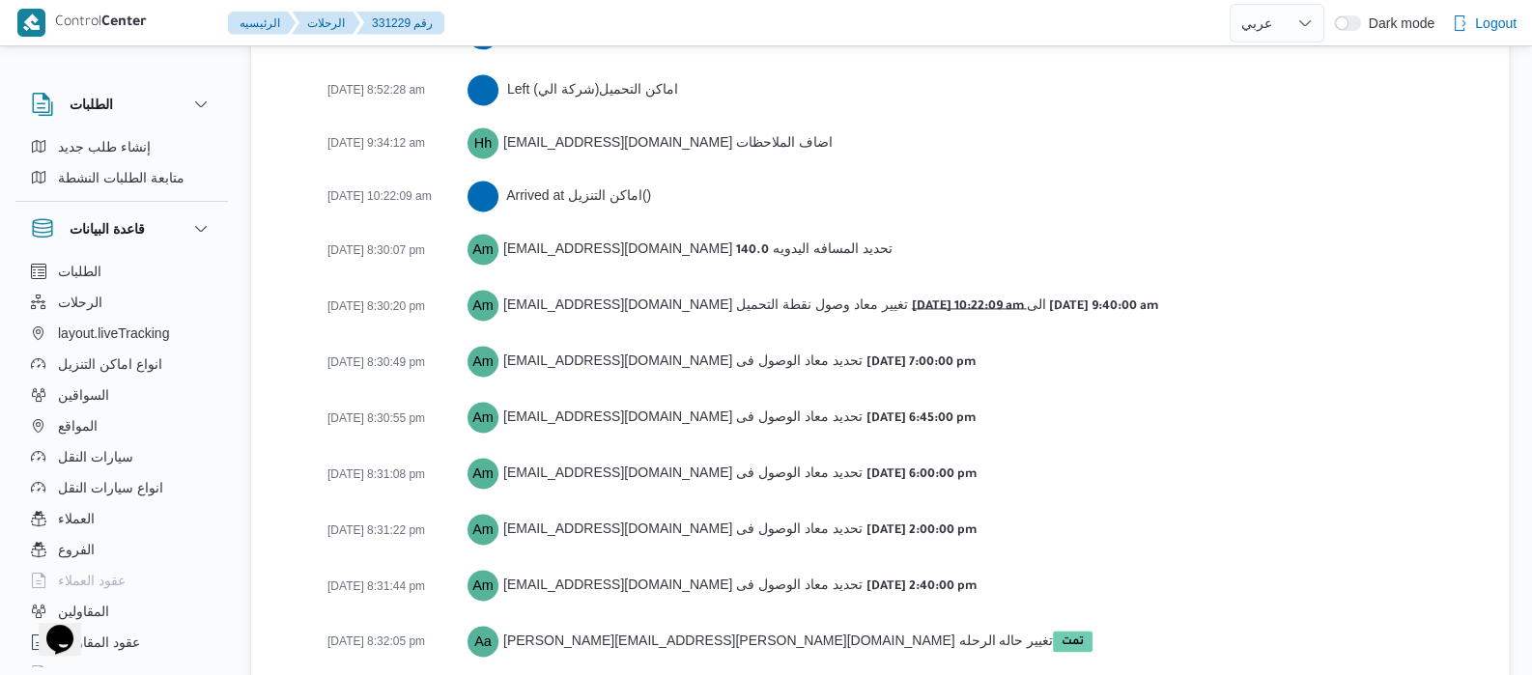
scroll to position [3442, 0]
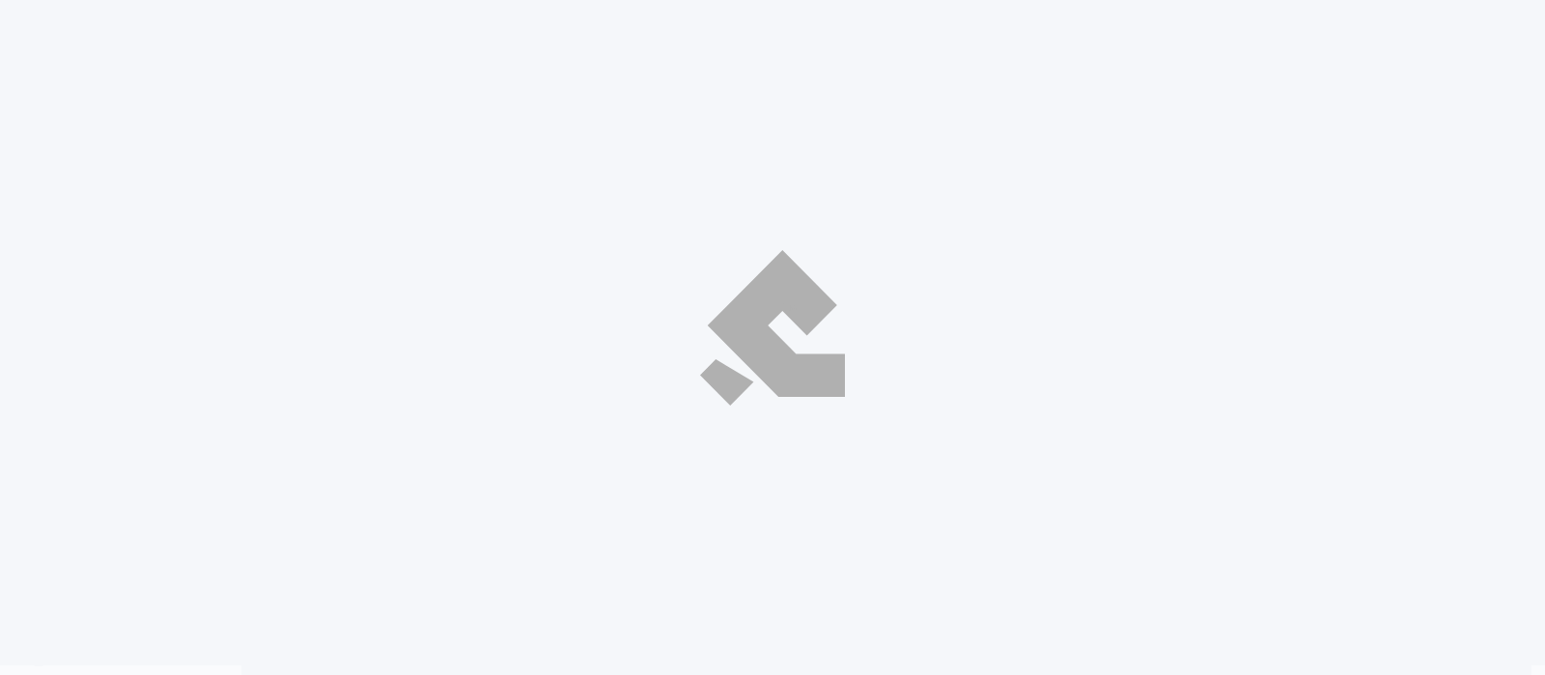
select select "ar"
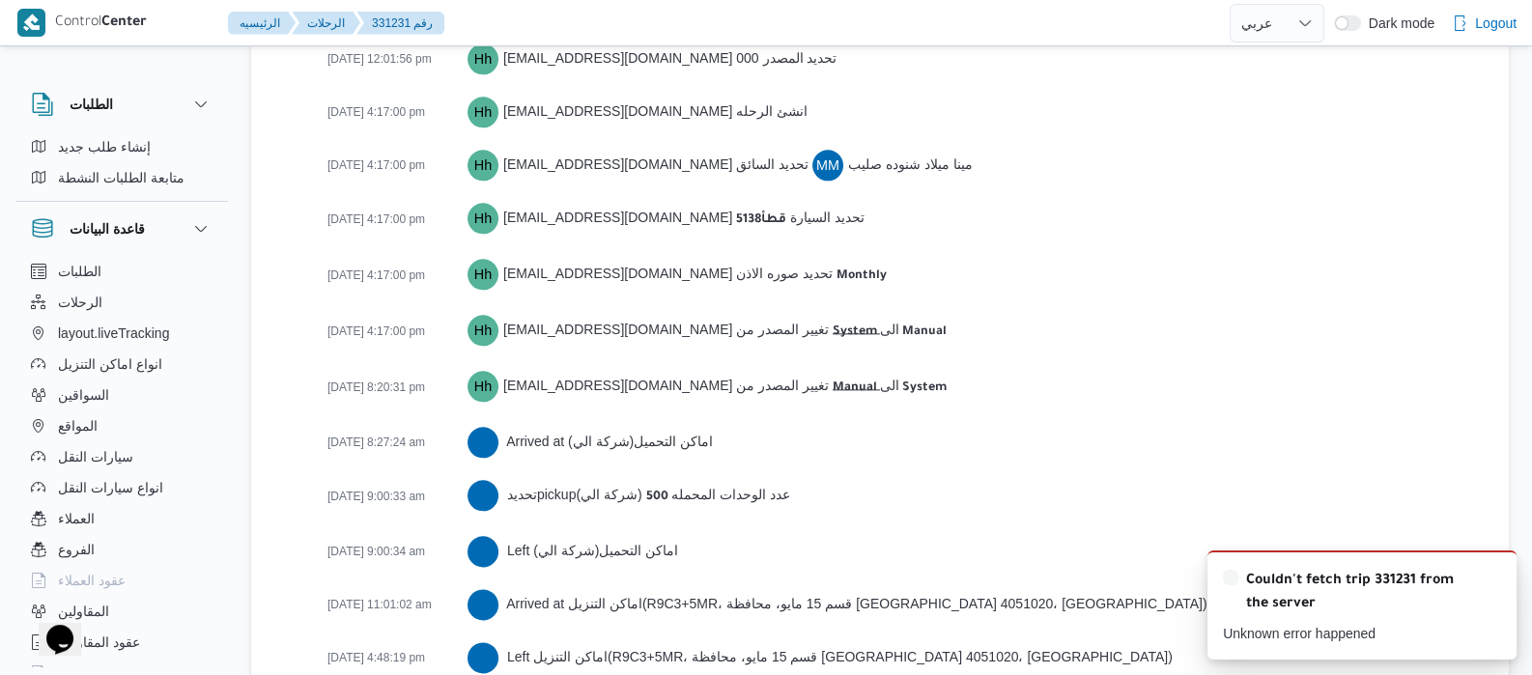
scroll to position [3440, 0]
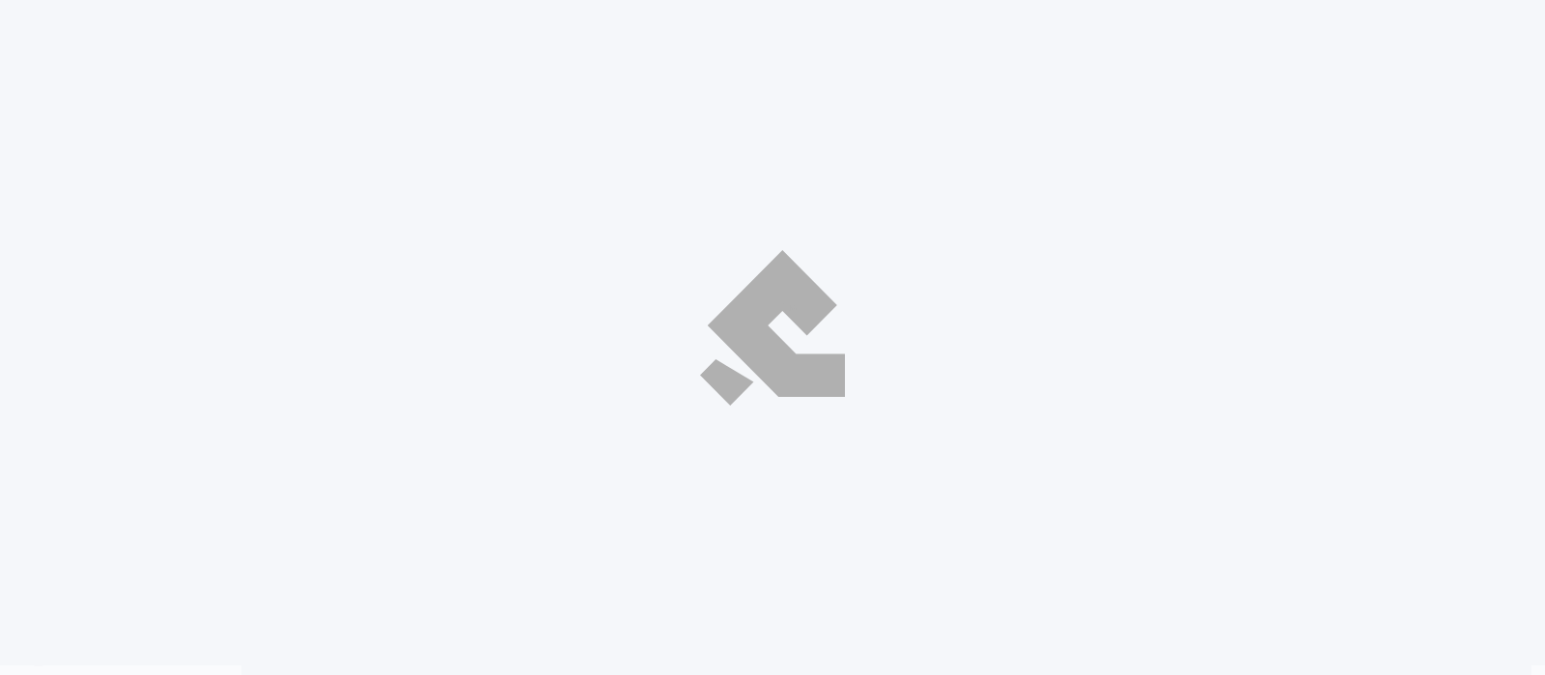
select select "ar"
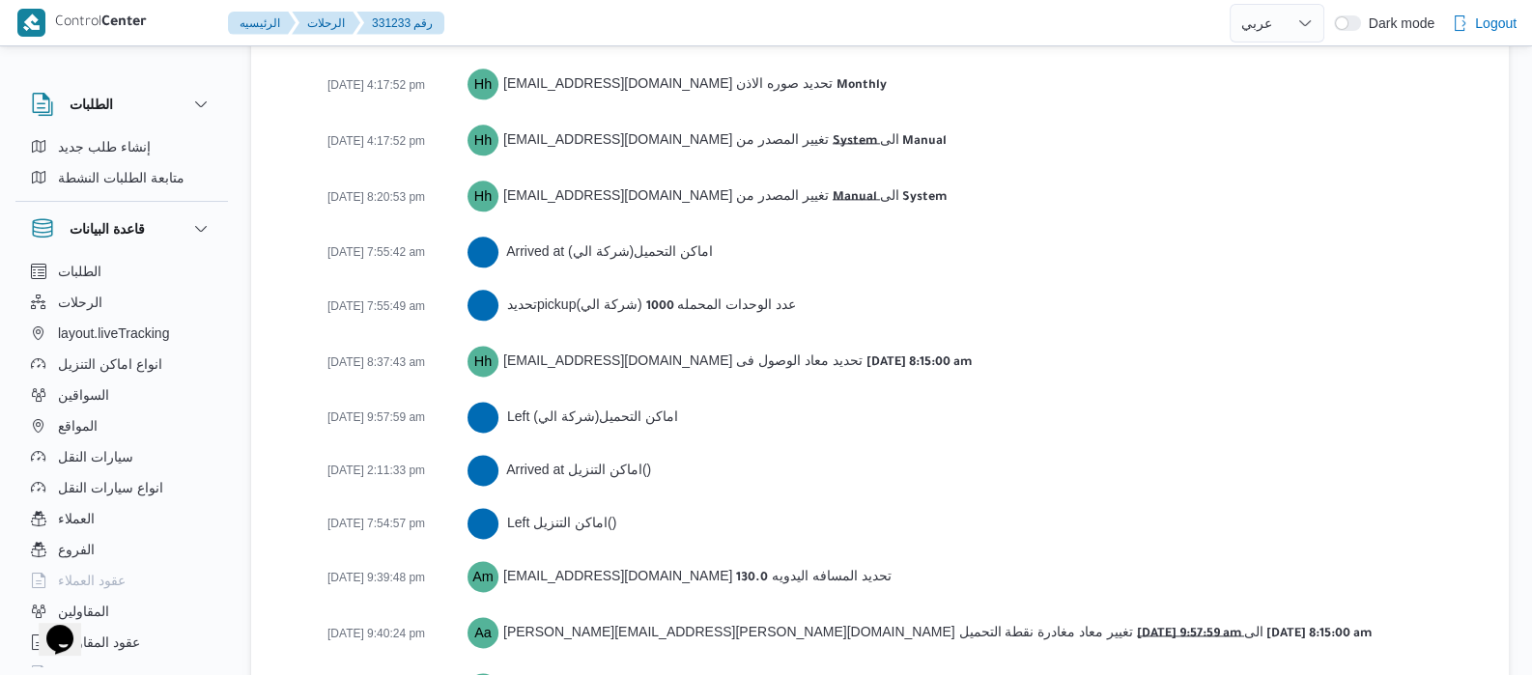
scroll to position [3216, 0]
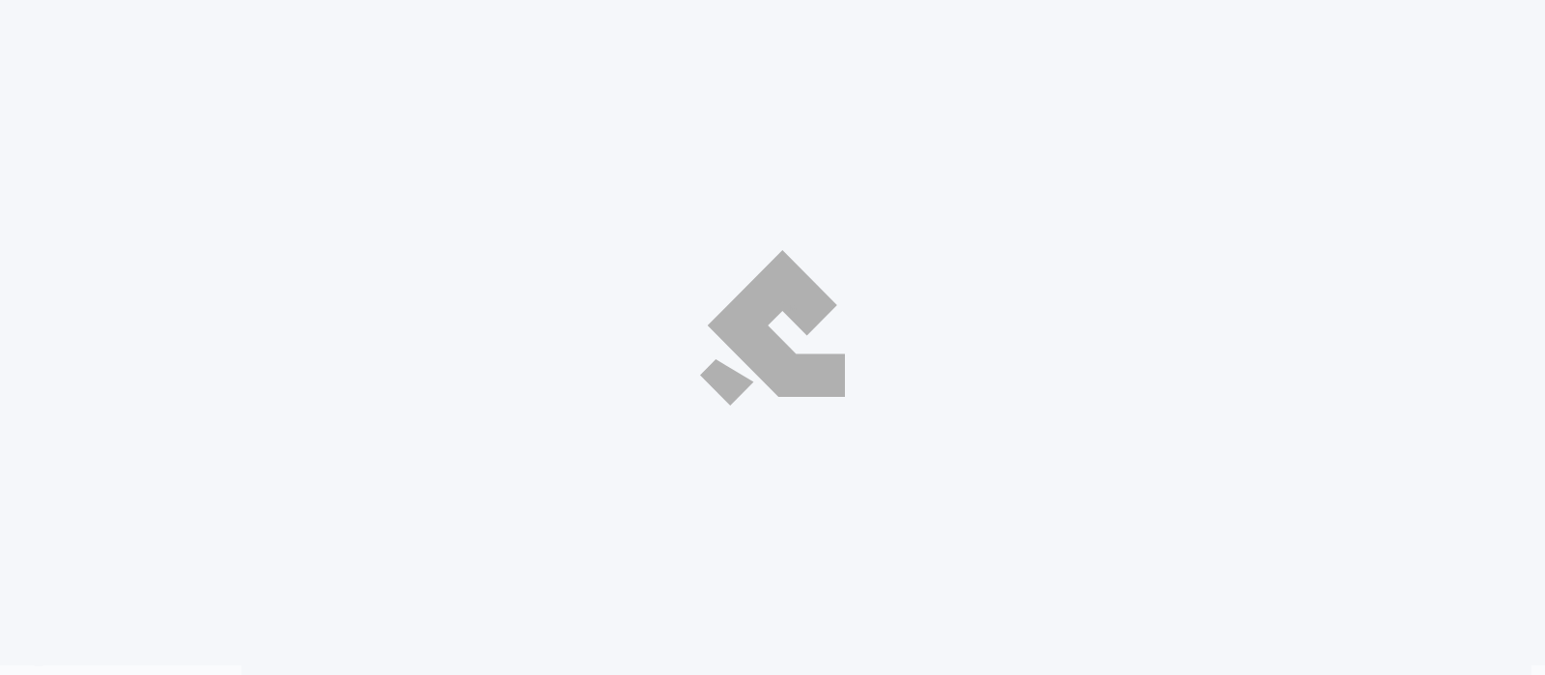
select select "ar"
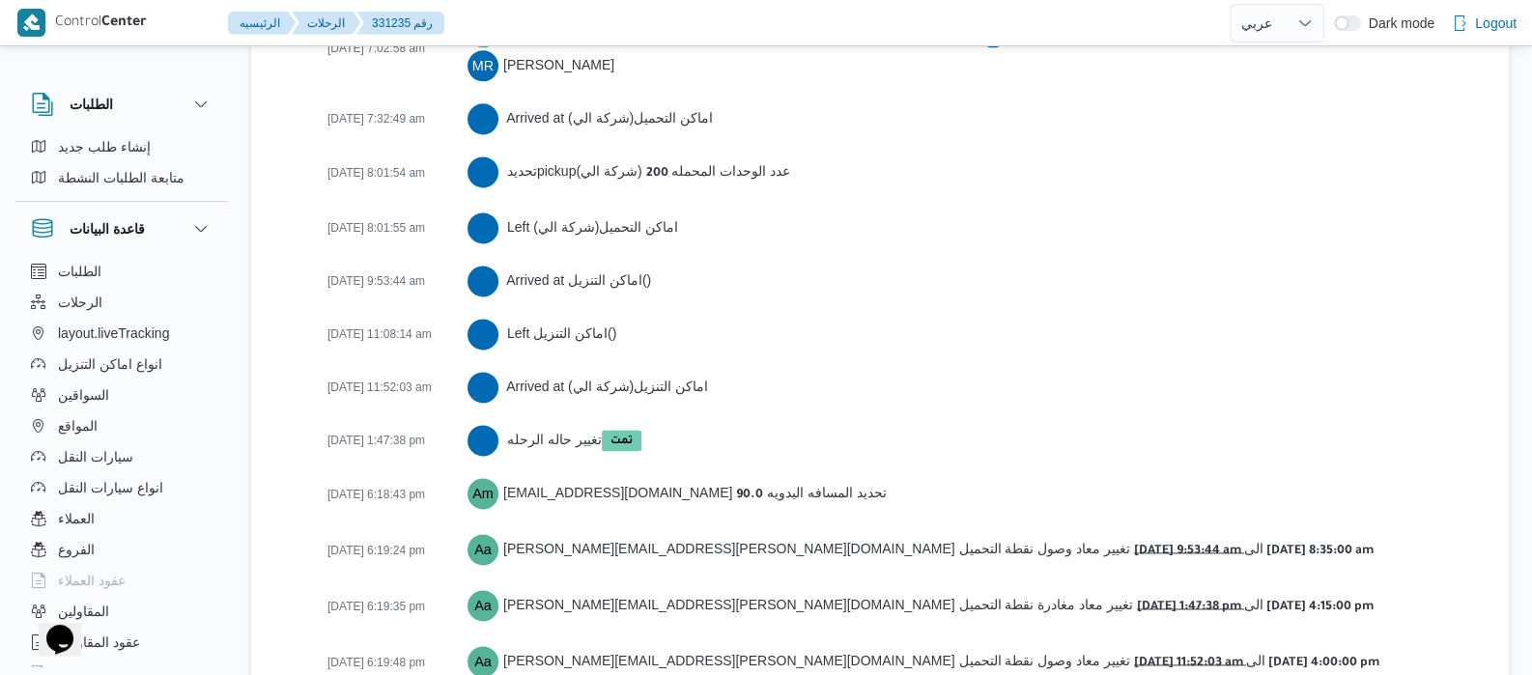
scroll to position [3389, 0]
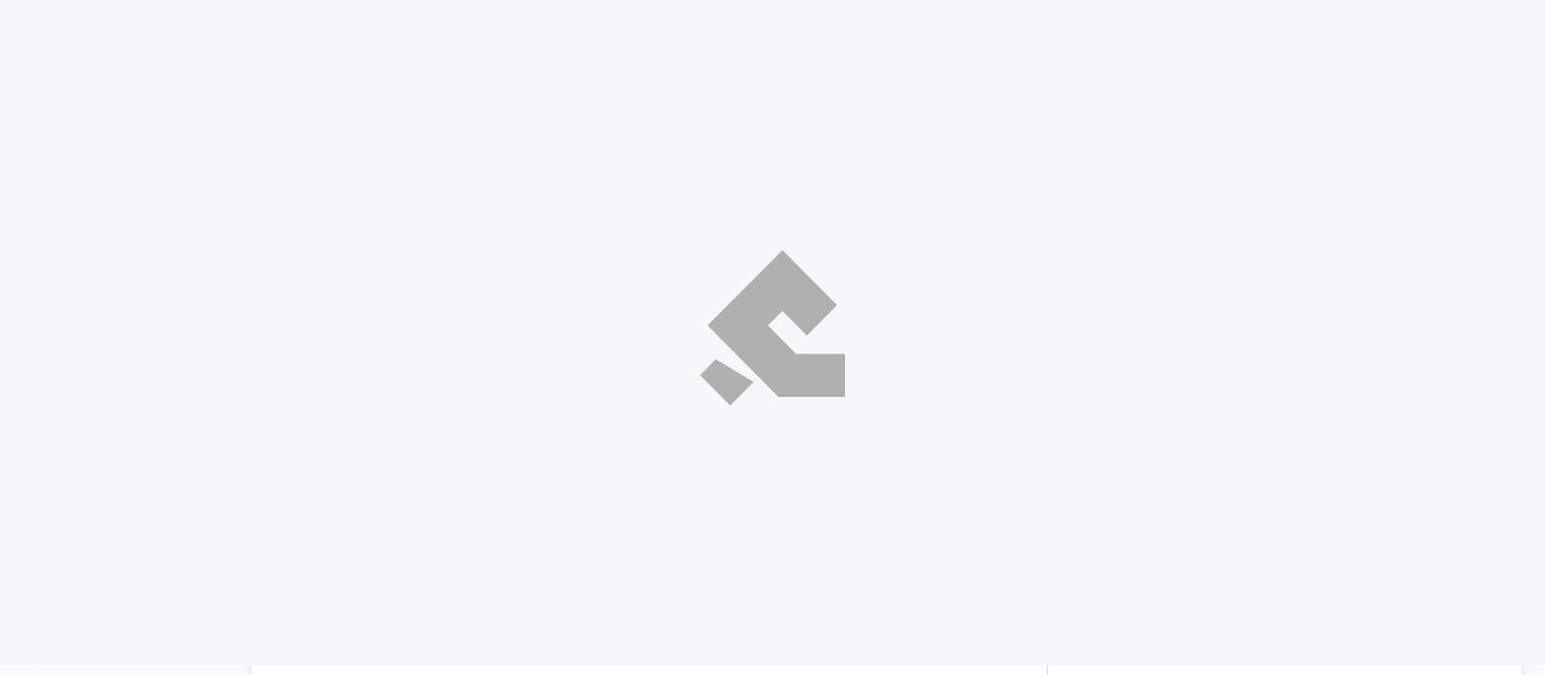
select select "ar"
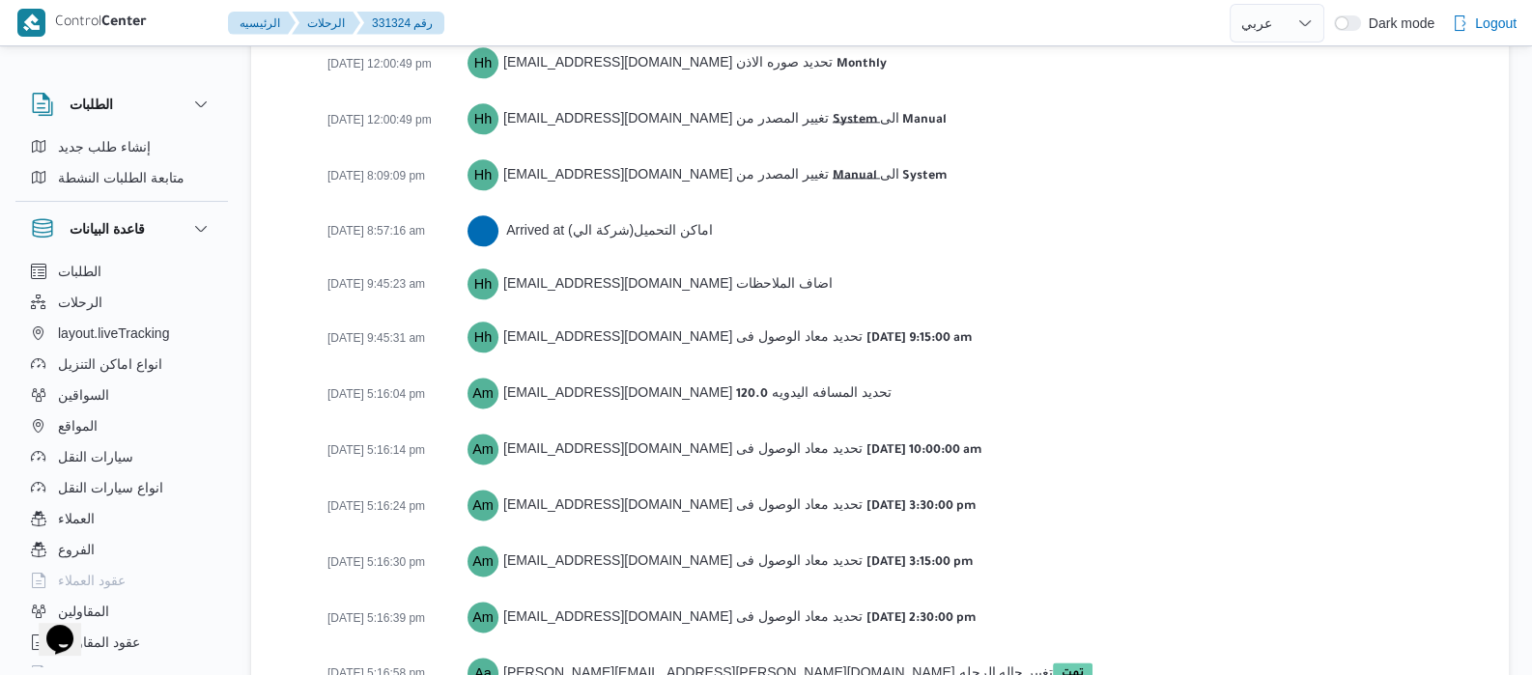
scroll to position [3176, 0]
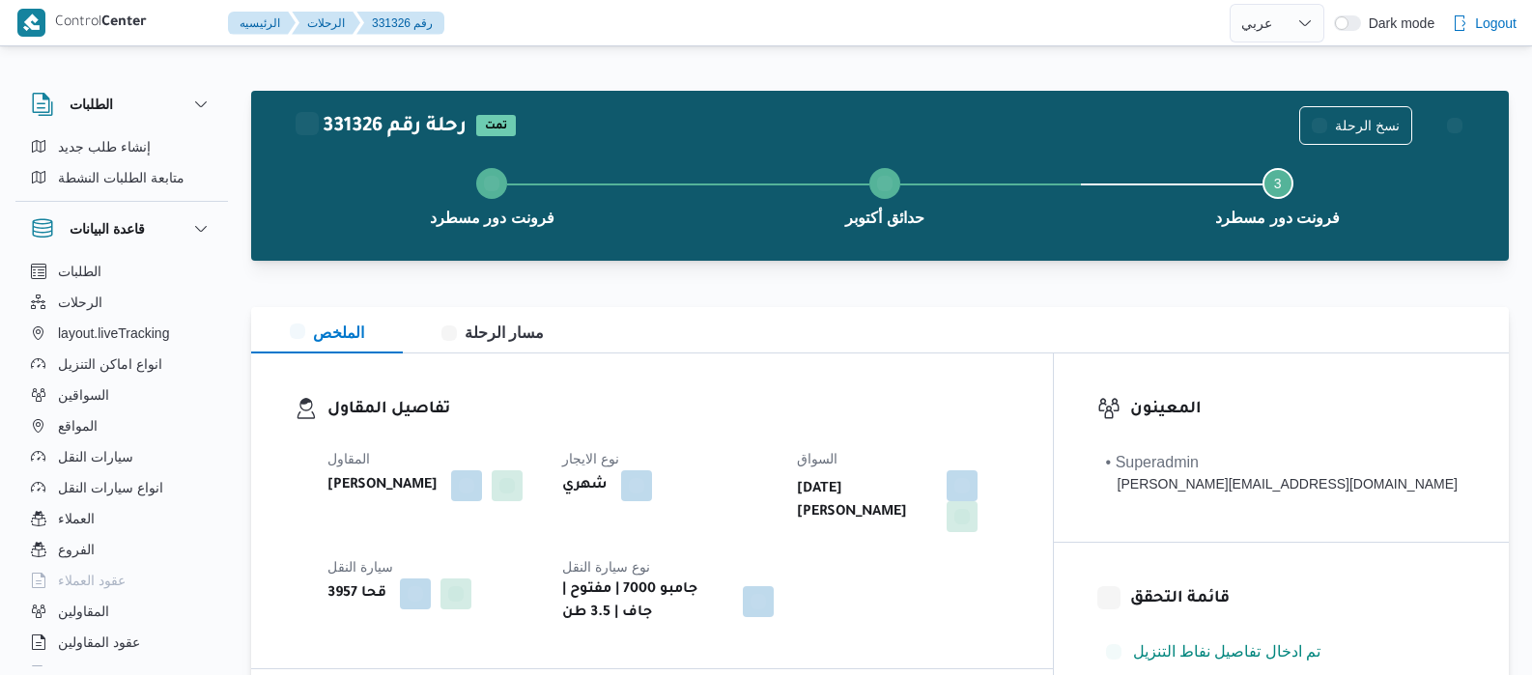
select select "ar"
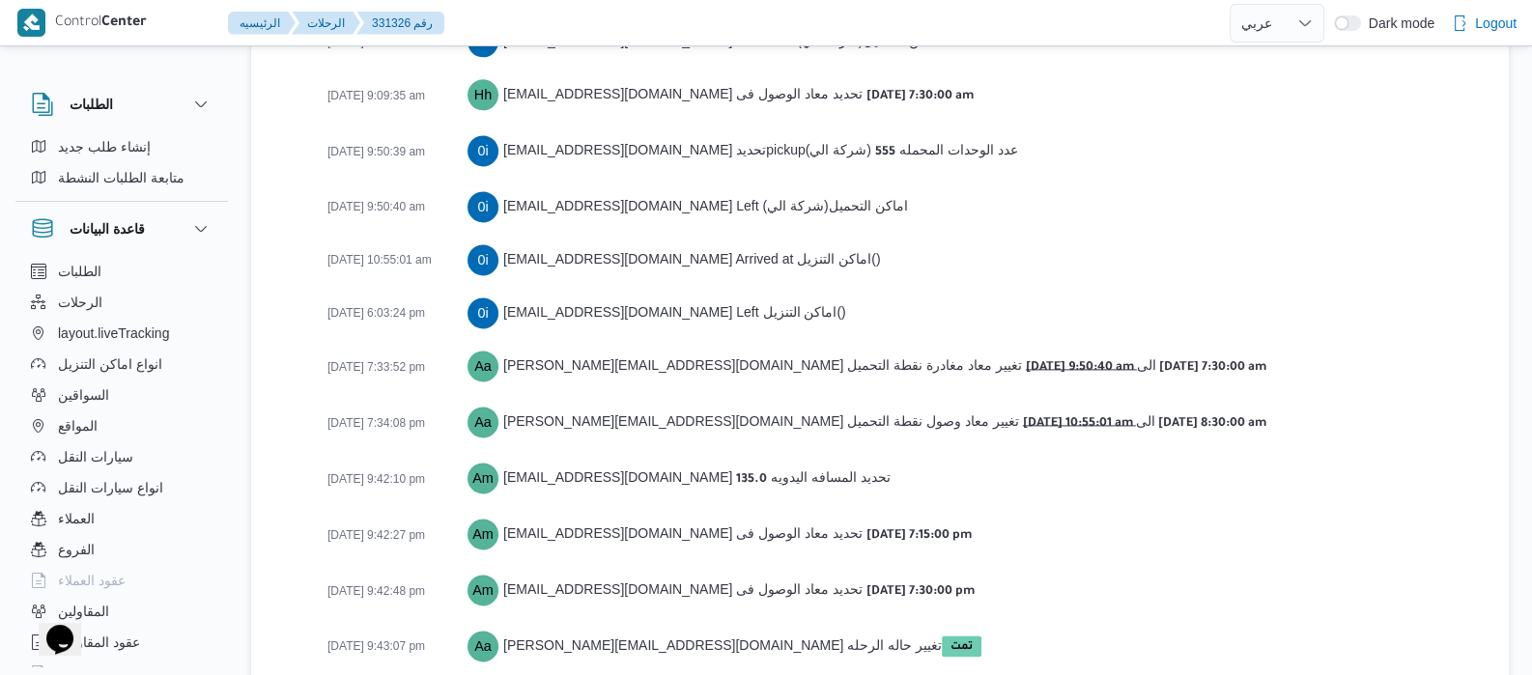
scroll to position [3337, 0]
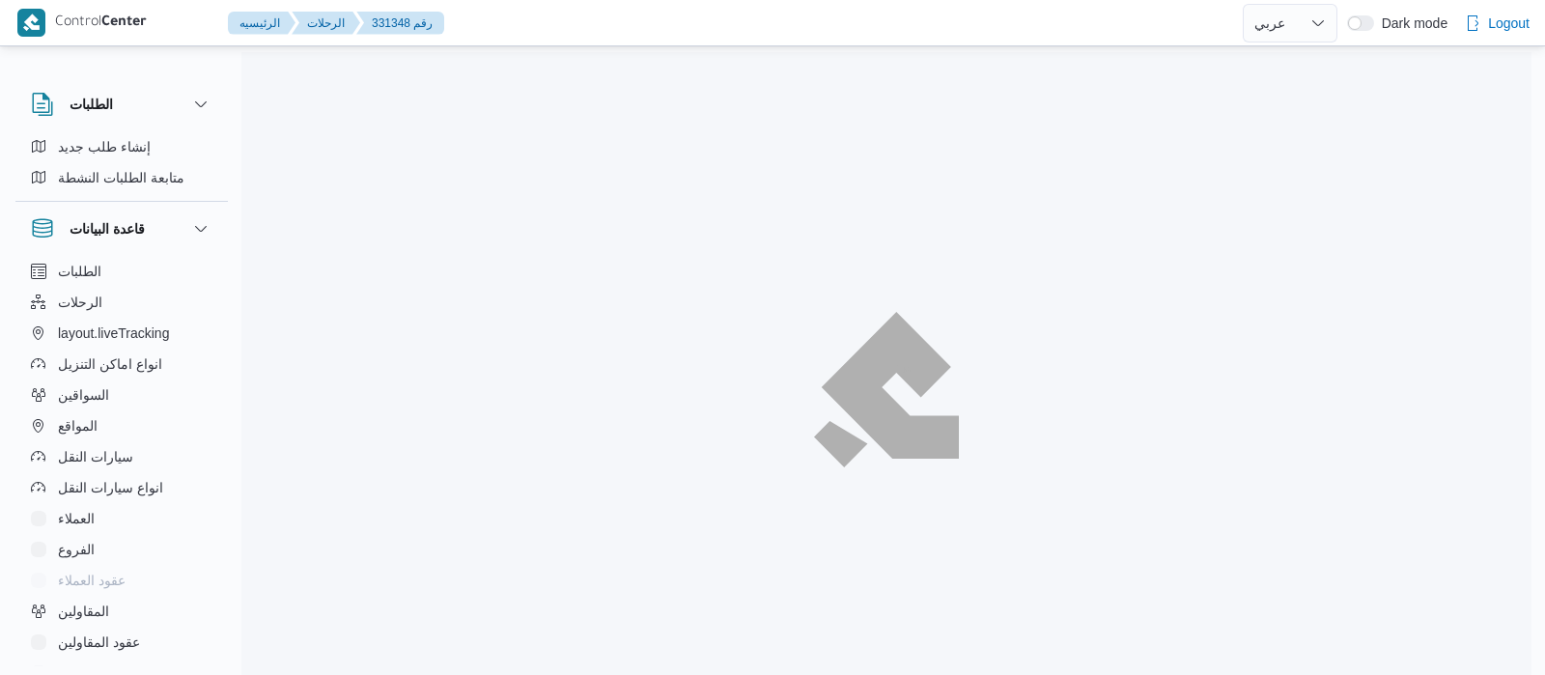
select select "ar"
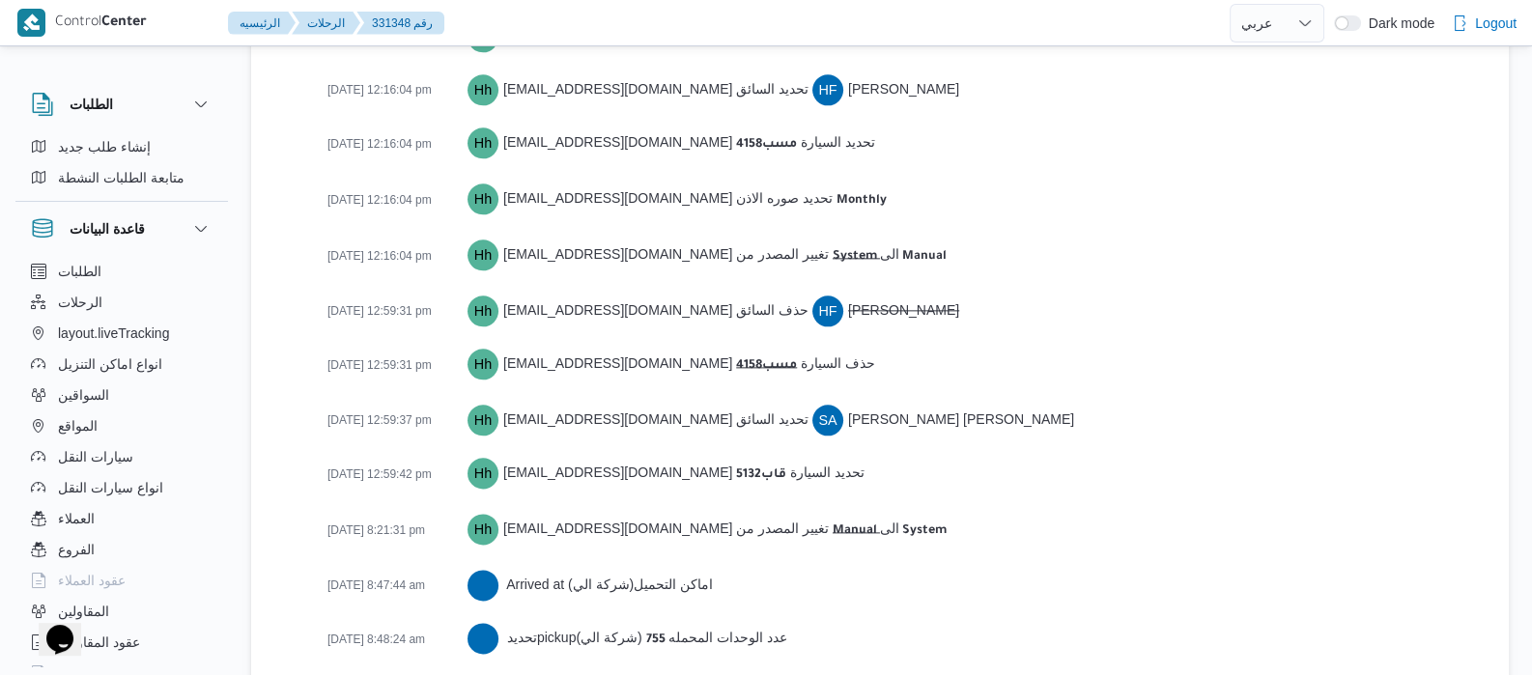
scroll to position [3466, 0]
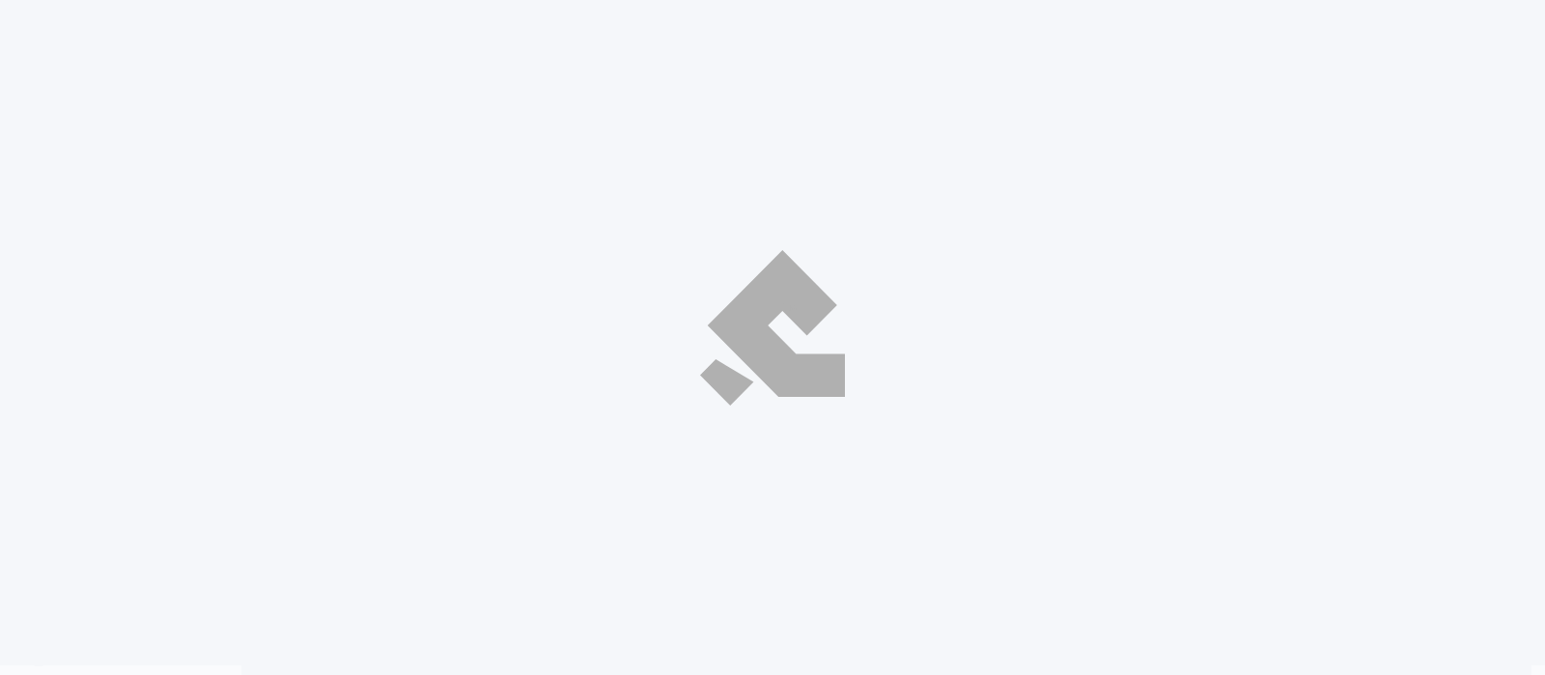
select select "ar"
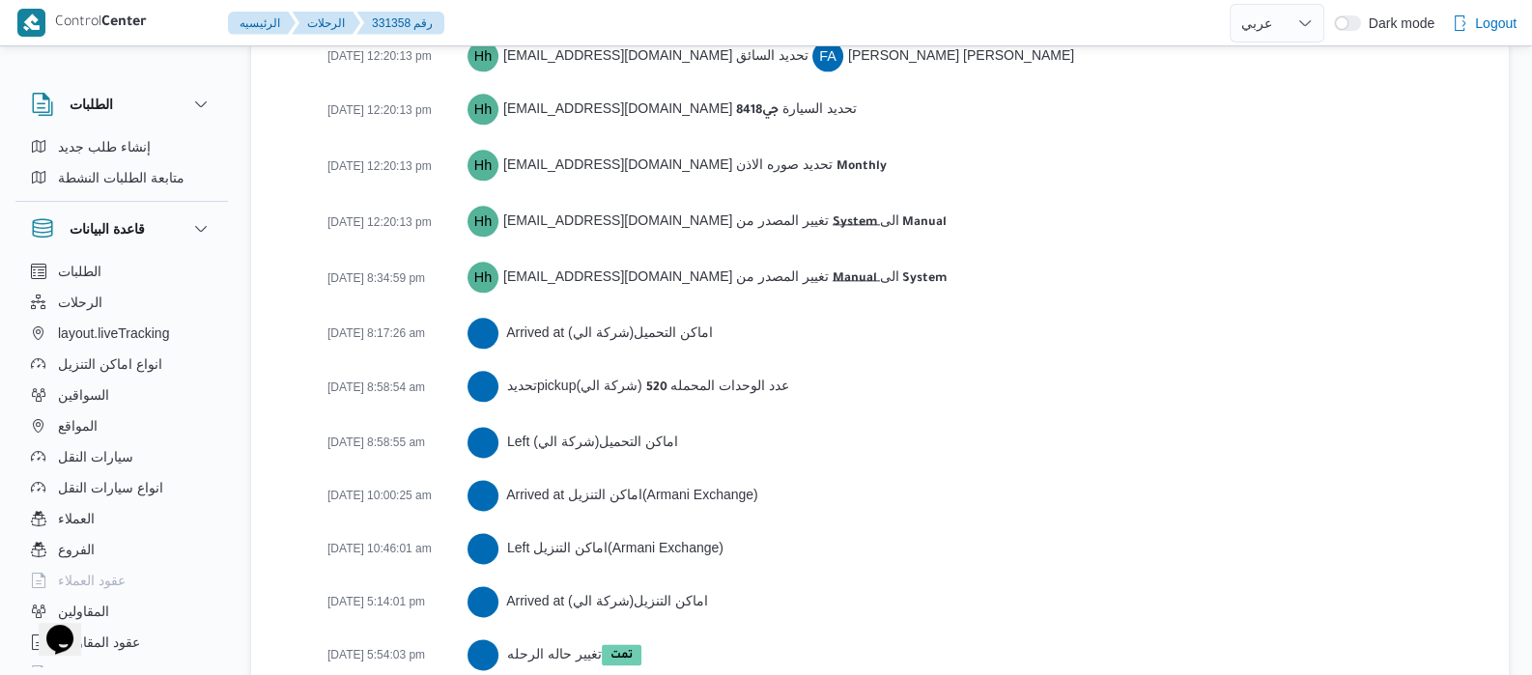
scroll to position [3228, 0]
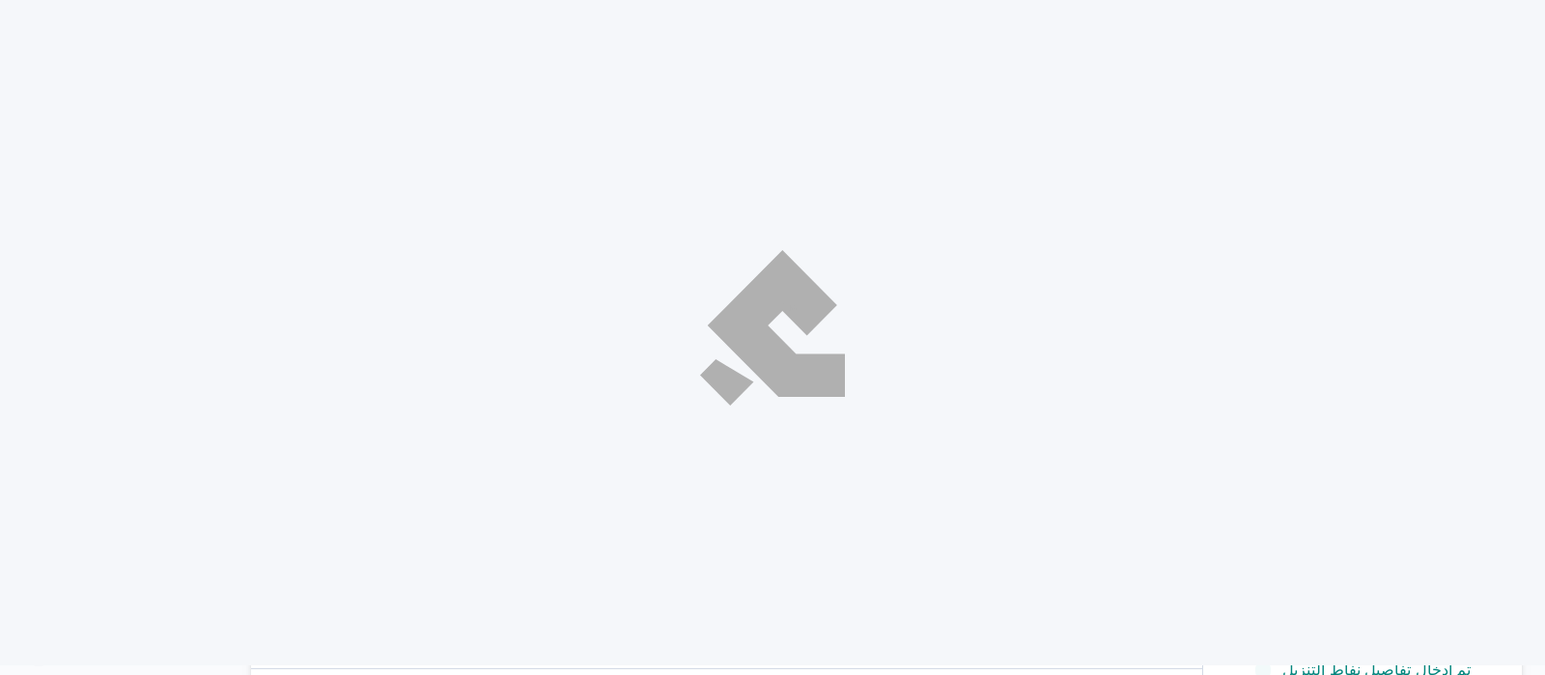
select select "ar"
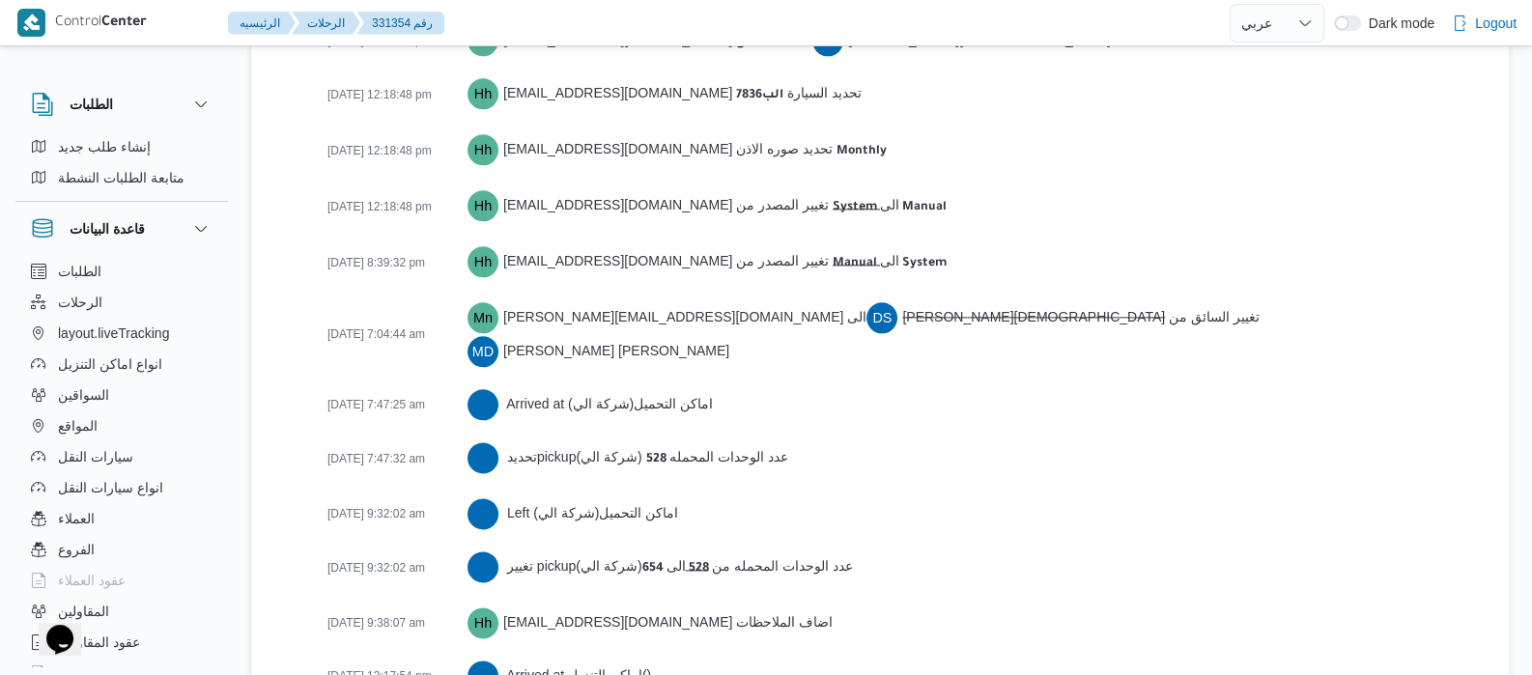
scroll to position [3496, 0]
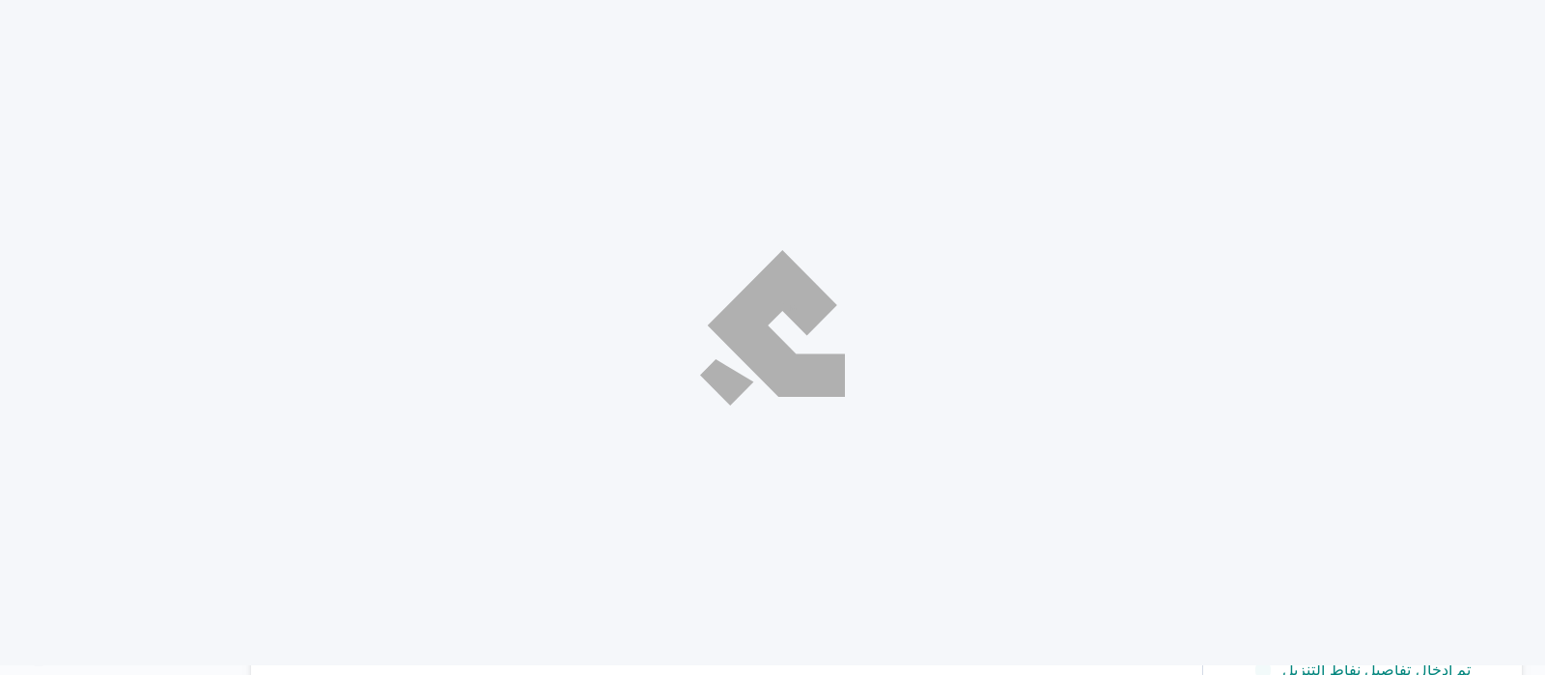
select select "ar"
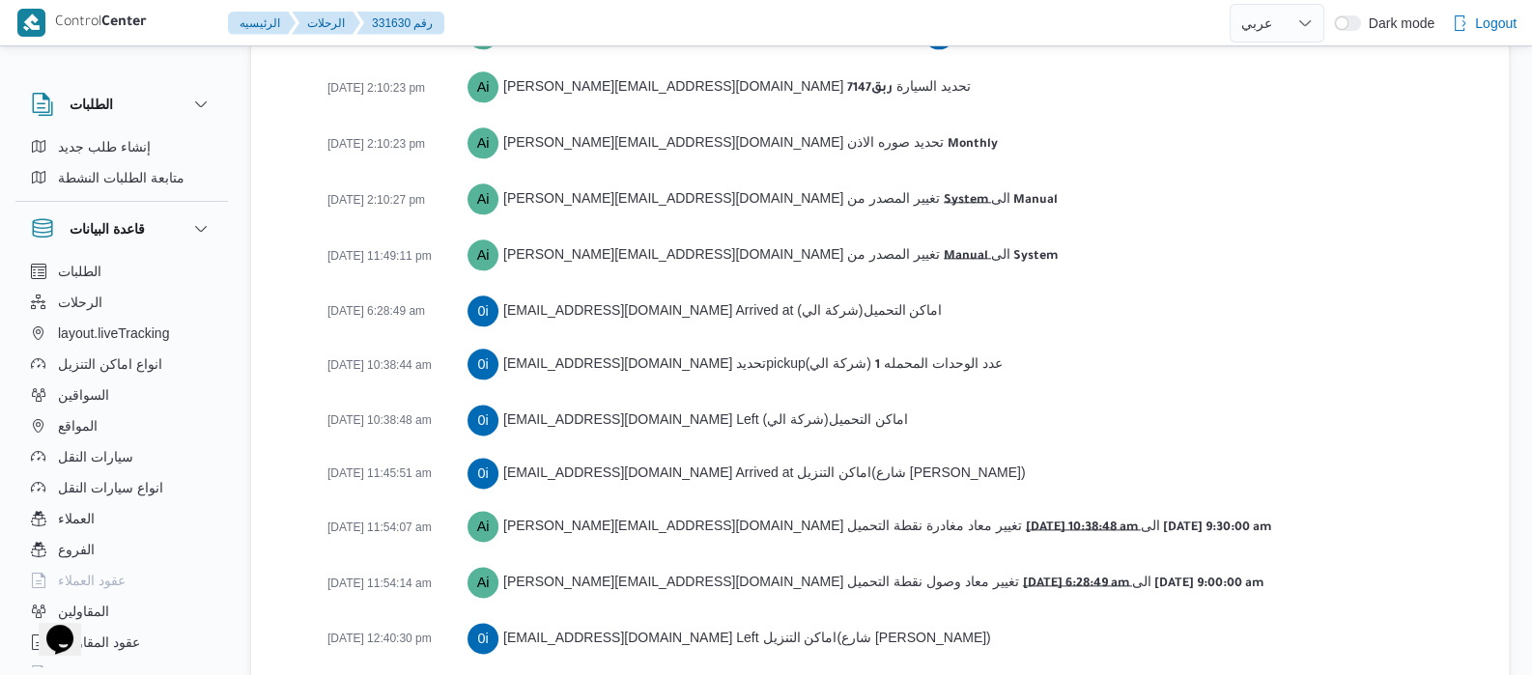
scroll to position [3213, 0]
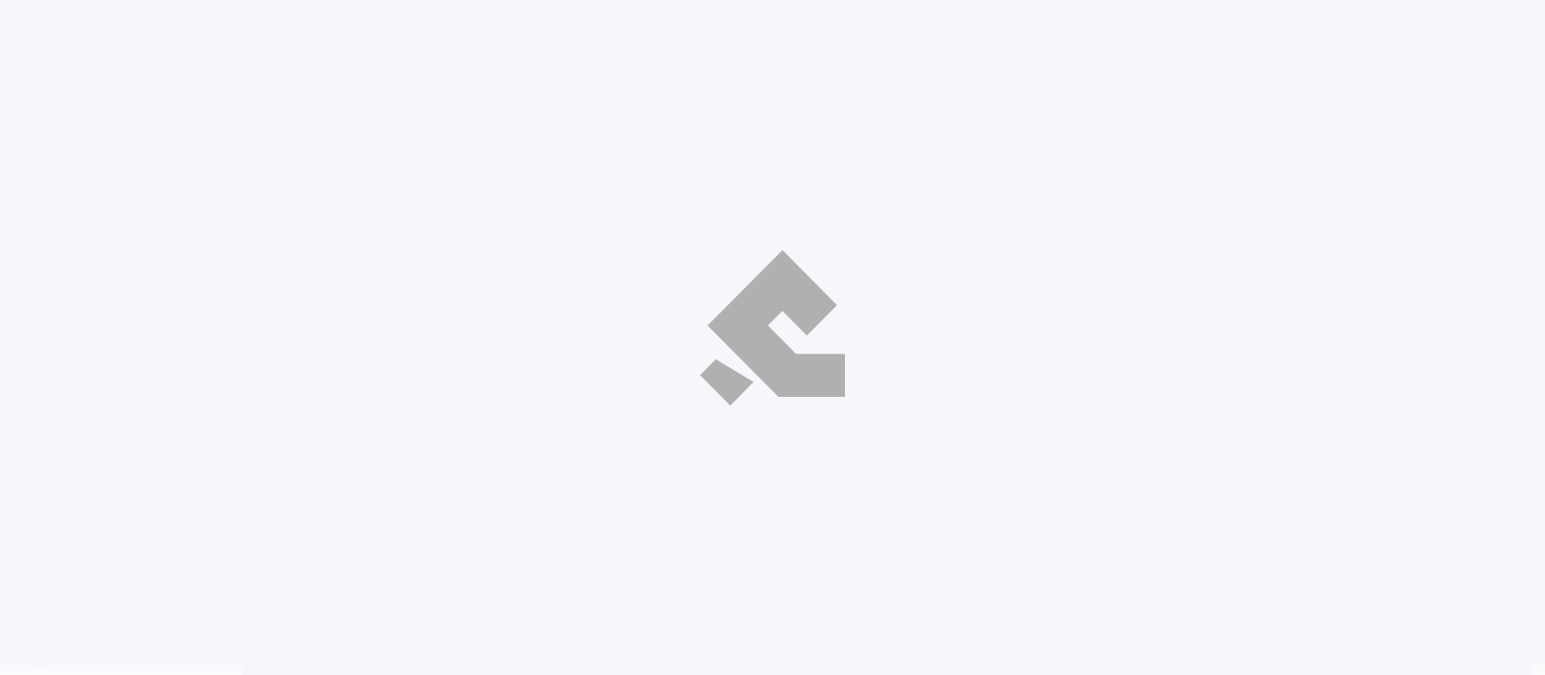
select select "ar"
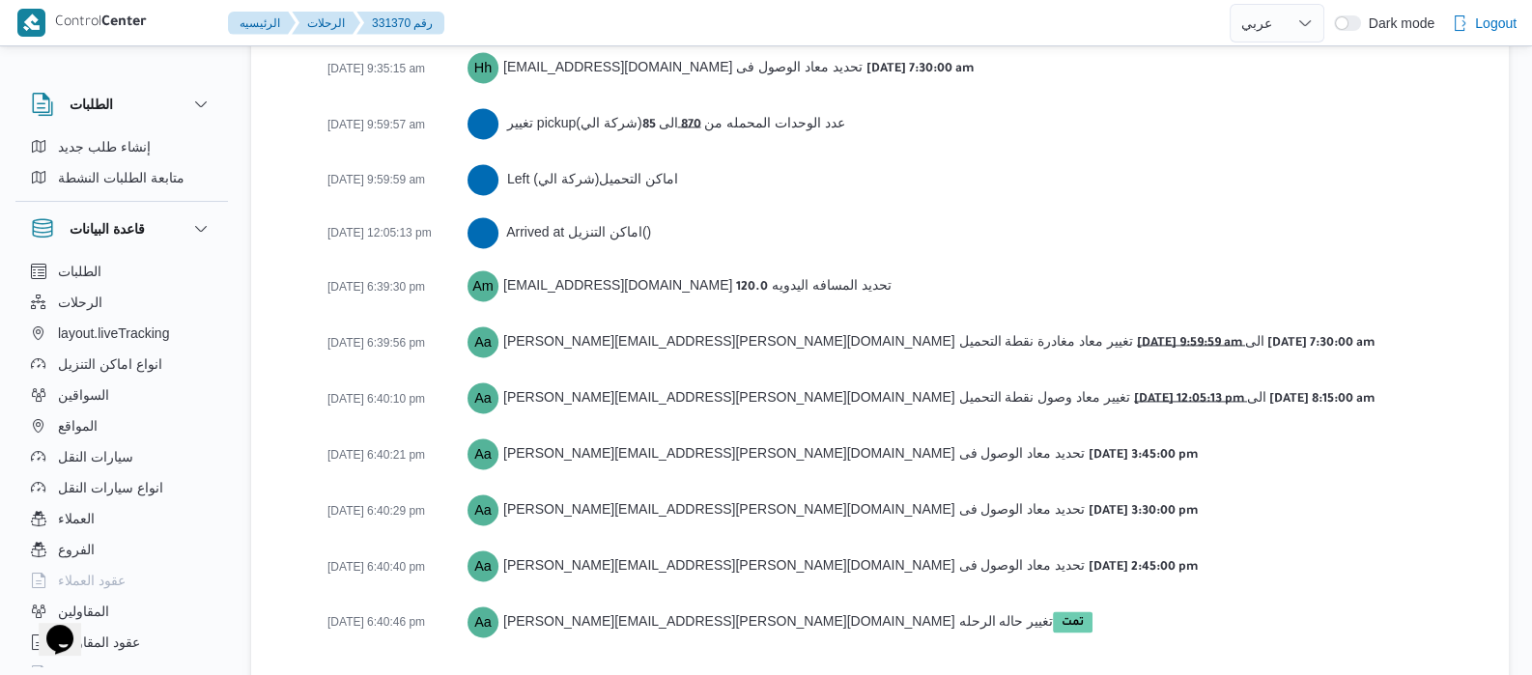
scroll to position [3083, 0]
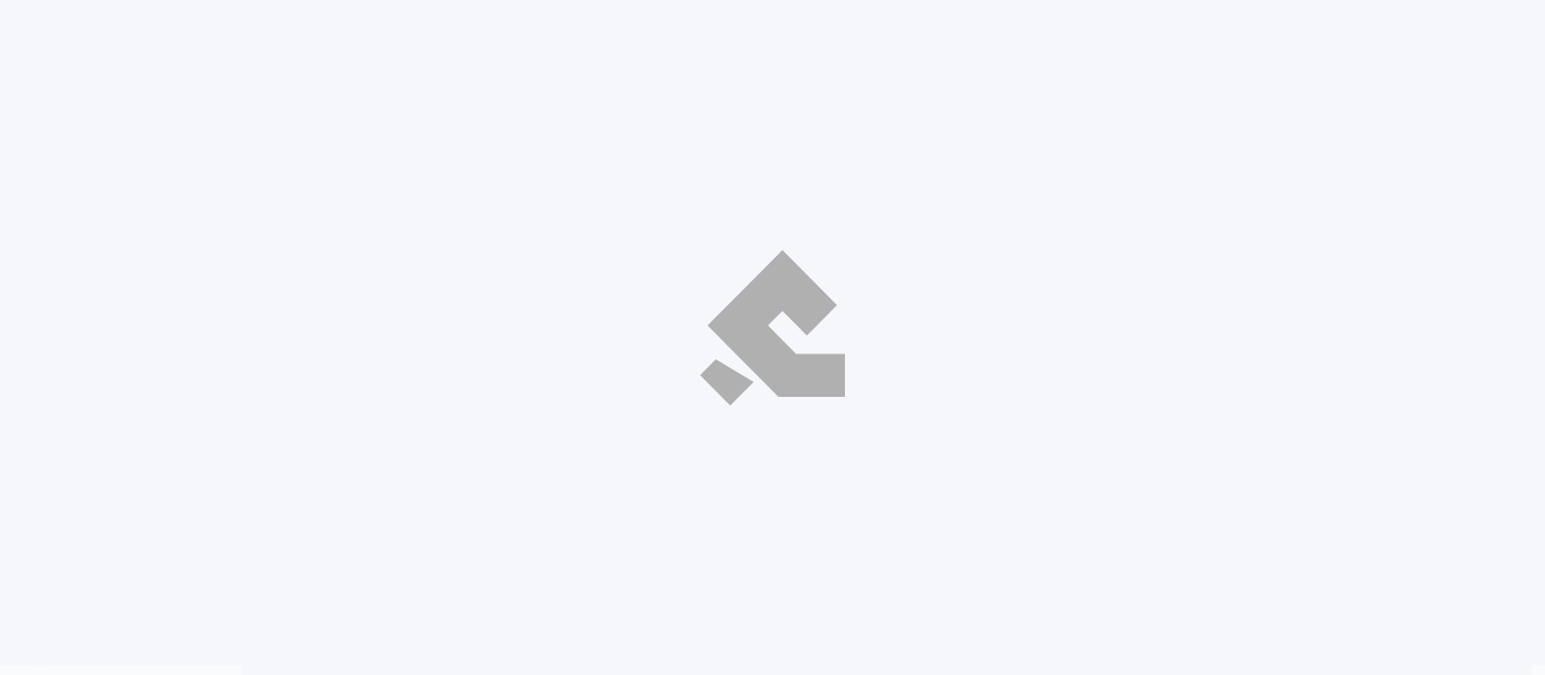
select select "ar"
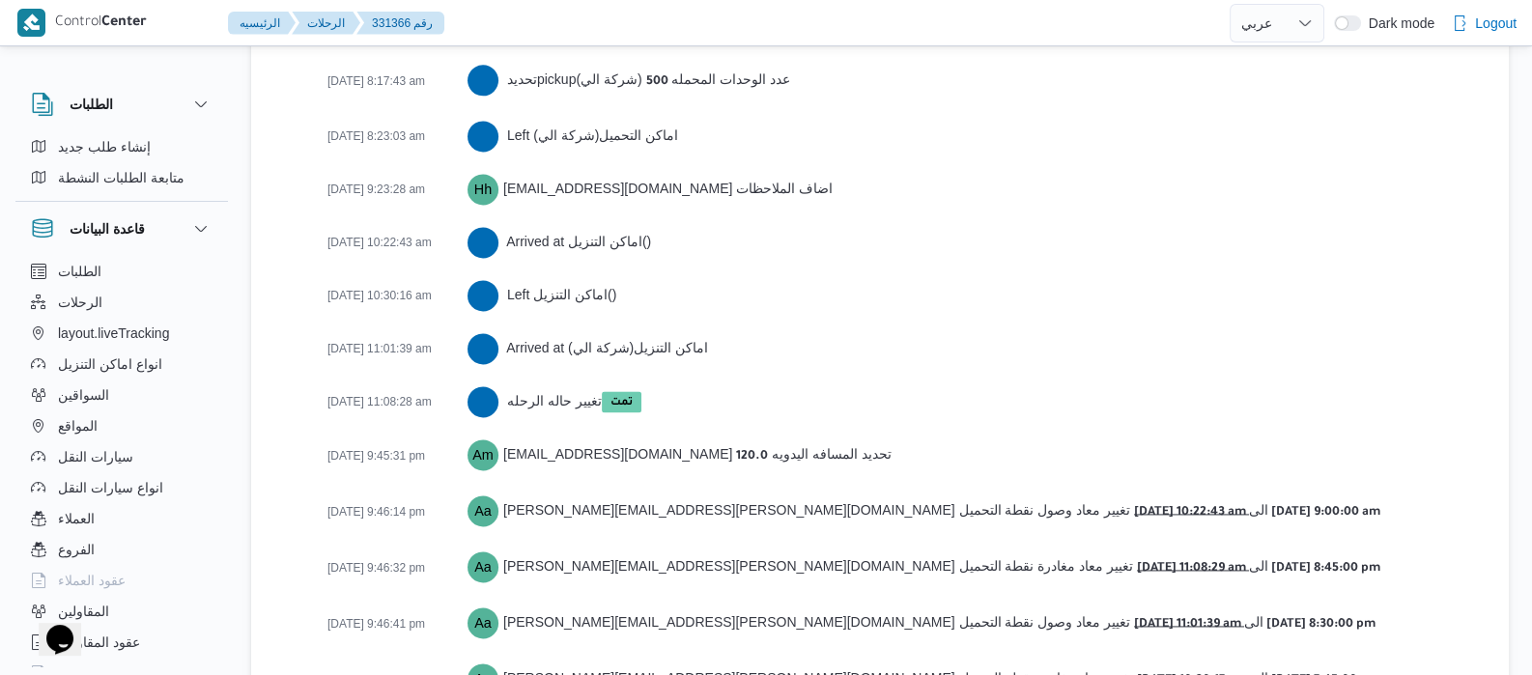
scroll to position [3389, 0]
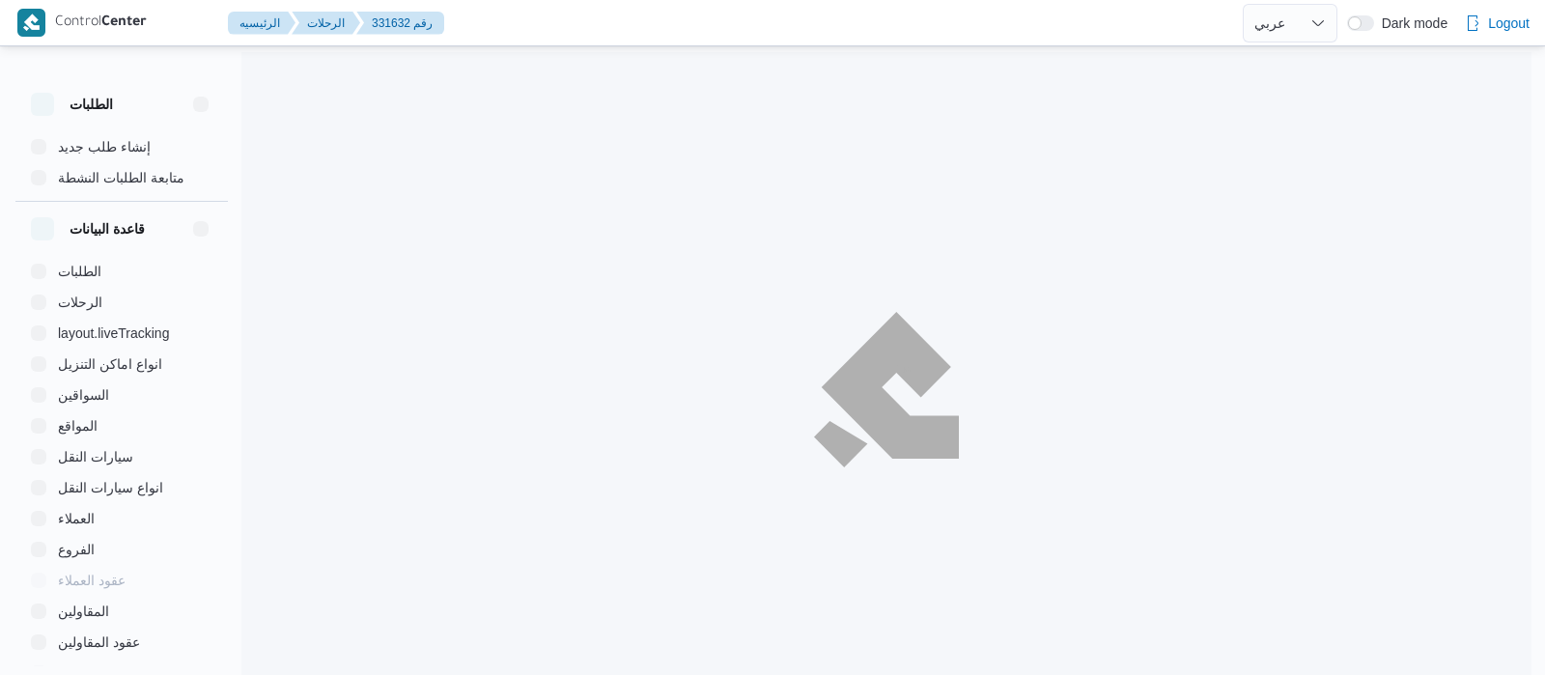
select select "ar"
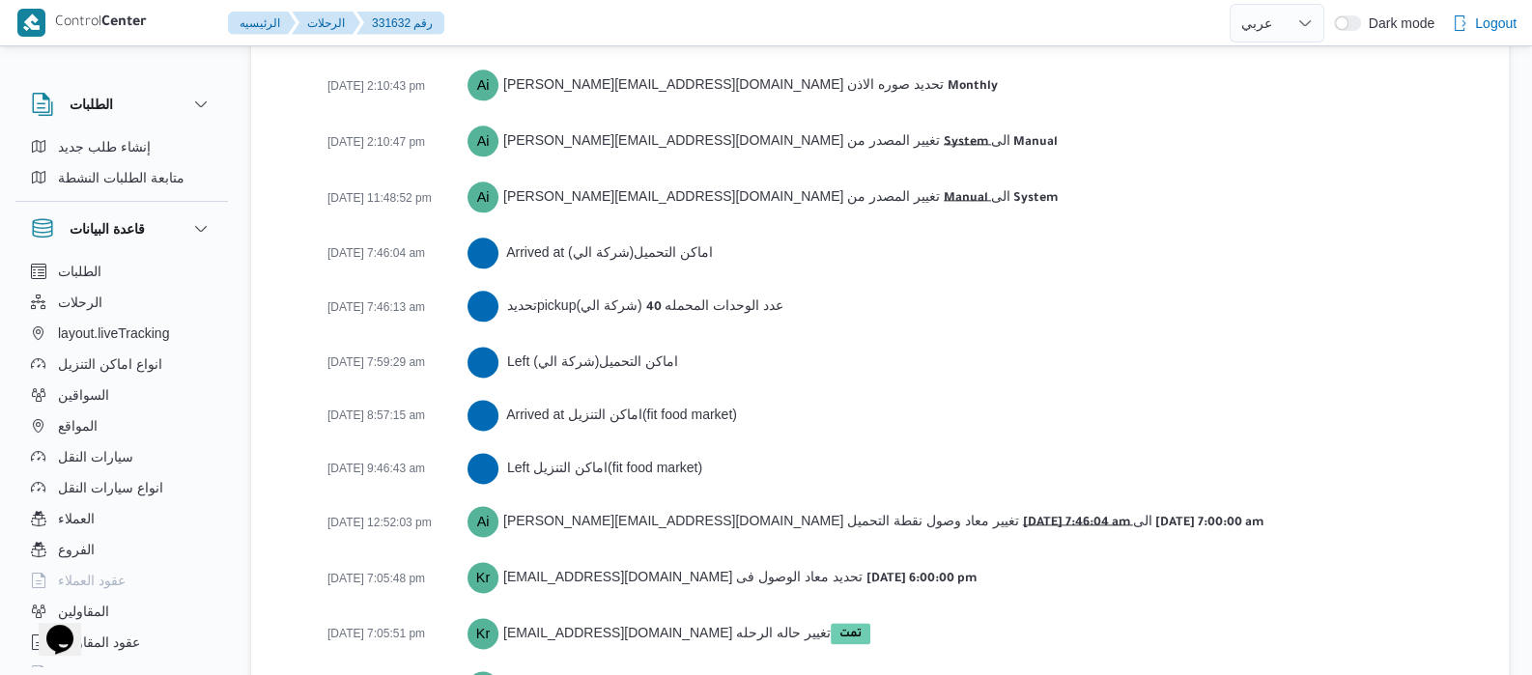
scroll to position [3160, 0]
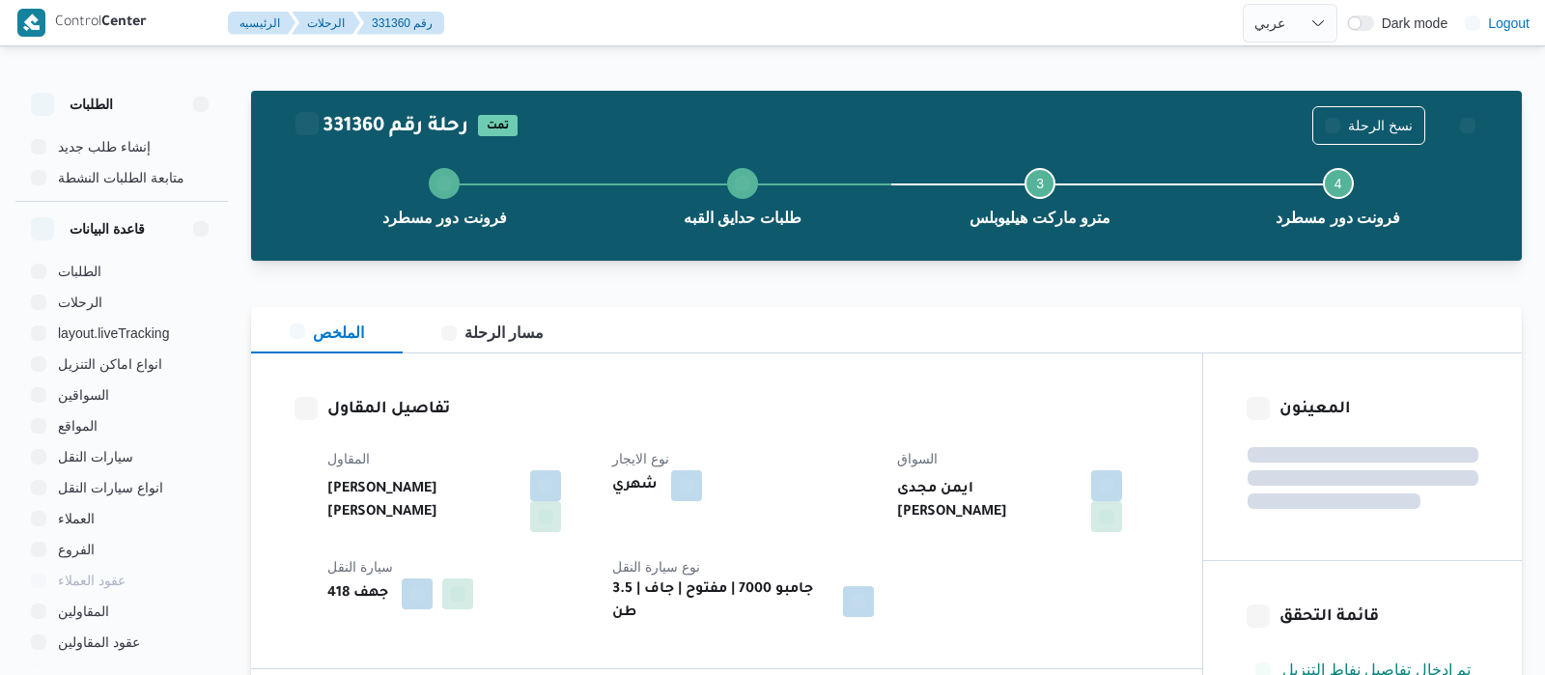
select select "ar"
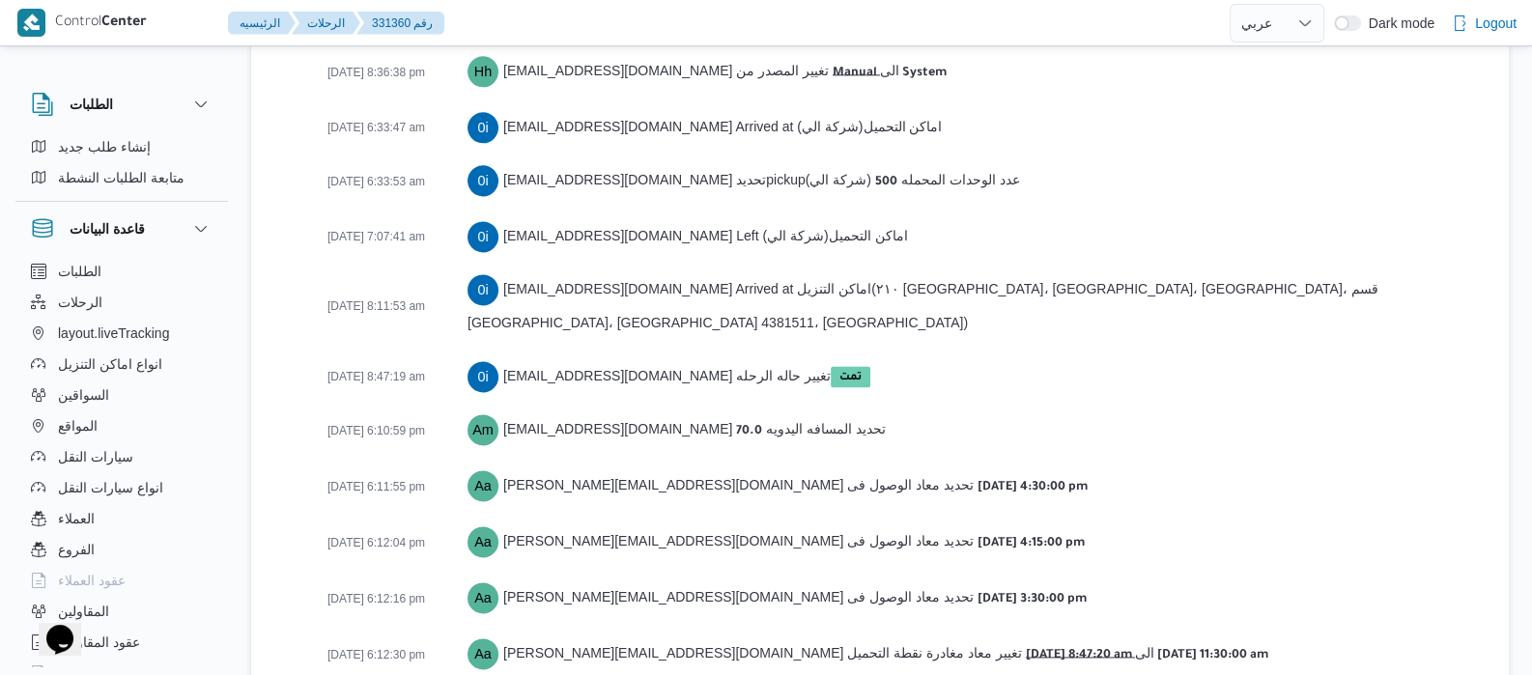
scroll to position [3336, 0]
